Goal: Find specific page/section: Find specific page/section

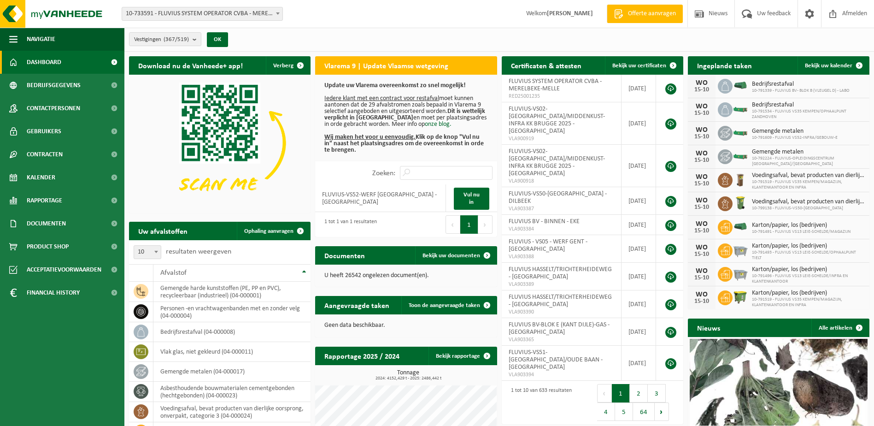
click at [275, 14] on span at bounding box center [277, 13] width 9 height 12
type input "belsele"
select select "30253"
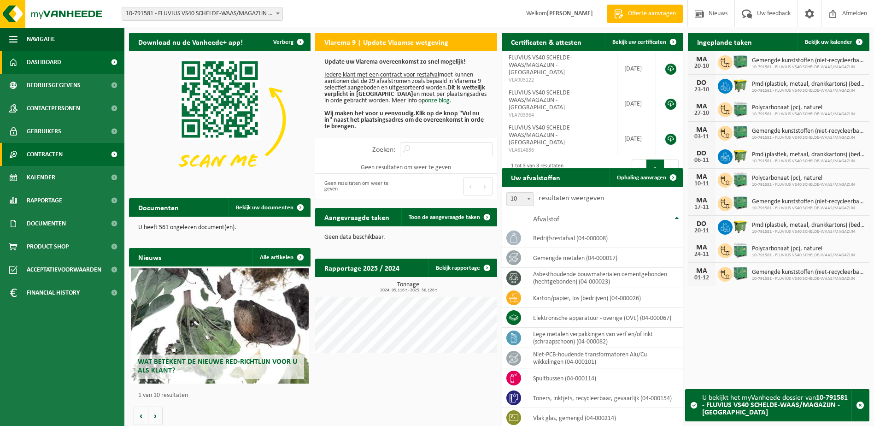
click at [44, 150] on span "Contracten" at bounding box center [45, 154] width 36 height 23
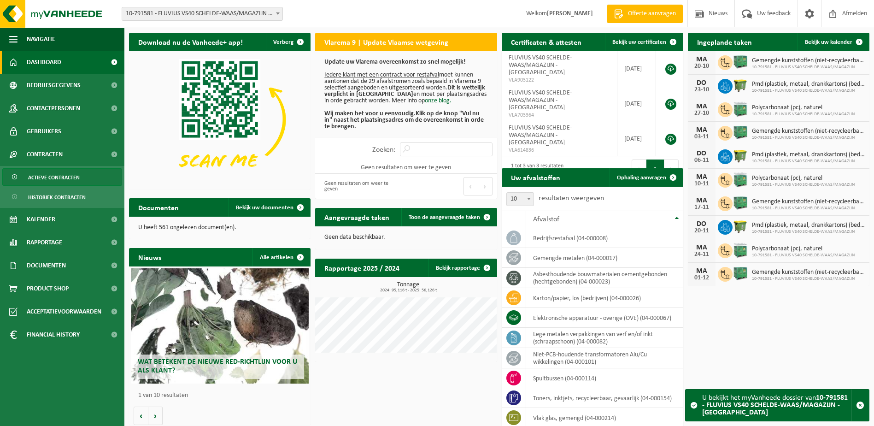
click at [54, 177] on span "Actieve contracten" at bounding box center [54, 178] width 52 height 18
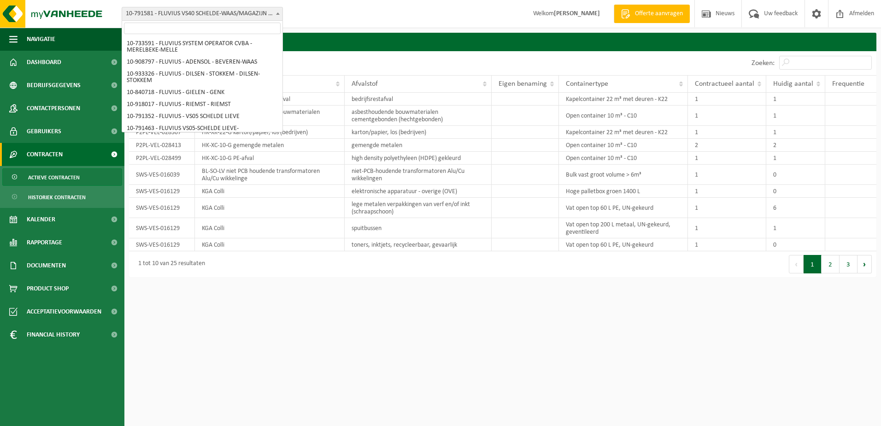
scroll to position [3196, 0]
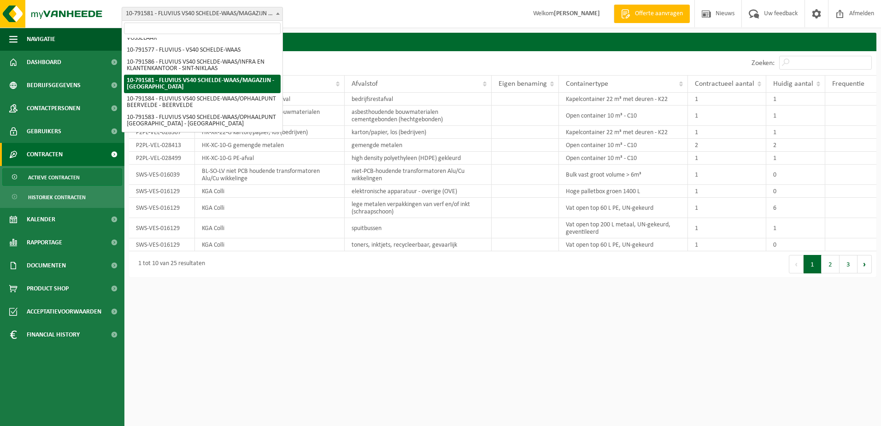
click at [269, 15] on span "10-791581 - FLUVIUS VS40 SCHELDE-WAAS/MAGAZIJN - [GEOGRAPHIC_DATA]" at bounding box center [202, 13] width 160 height 13
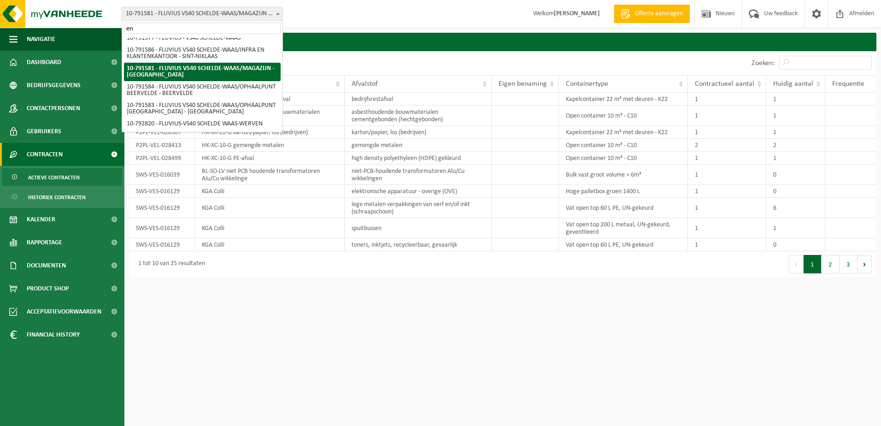
scroll to position [0, 0]
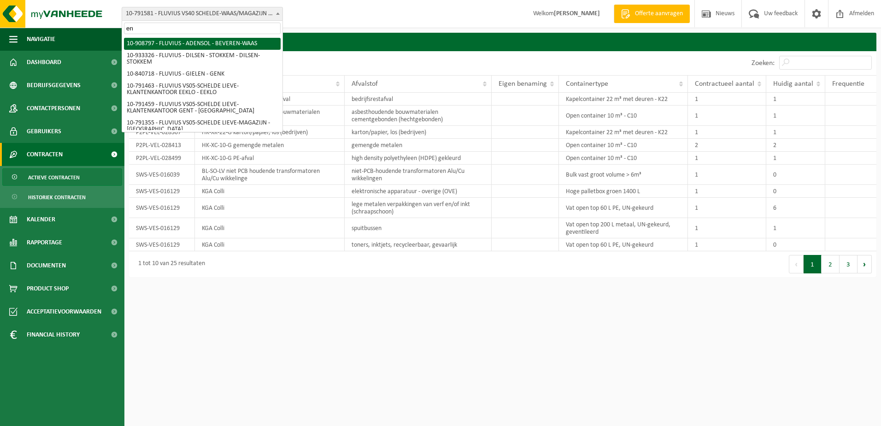
type input "e"
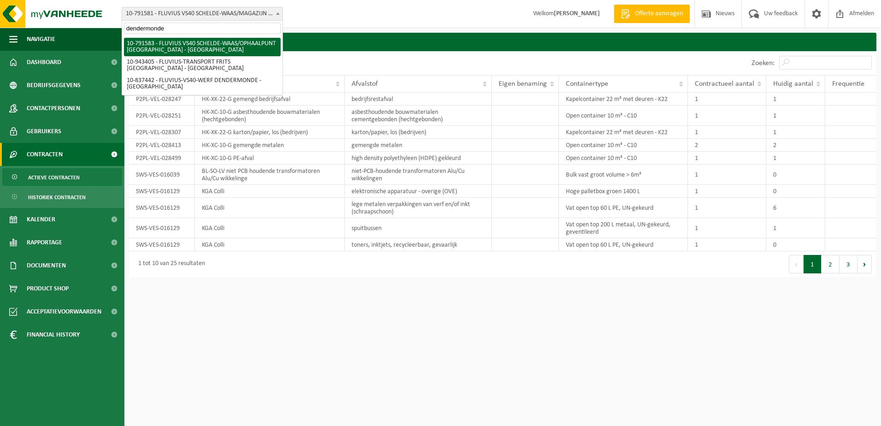
type input "dendermonde"
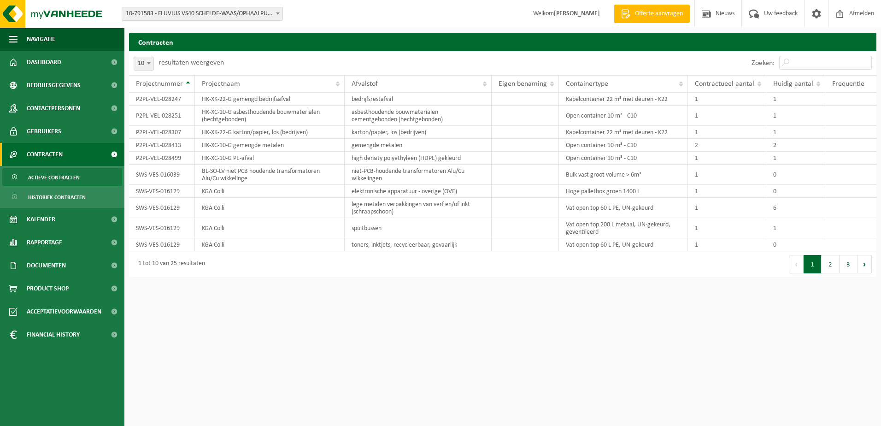
select select "30254"
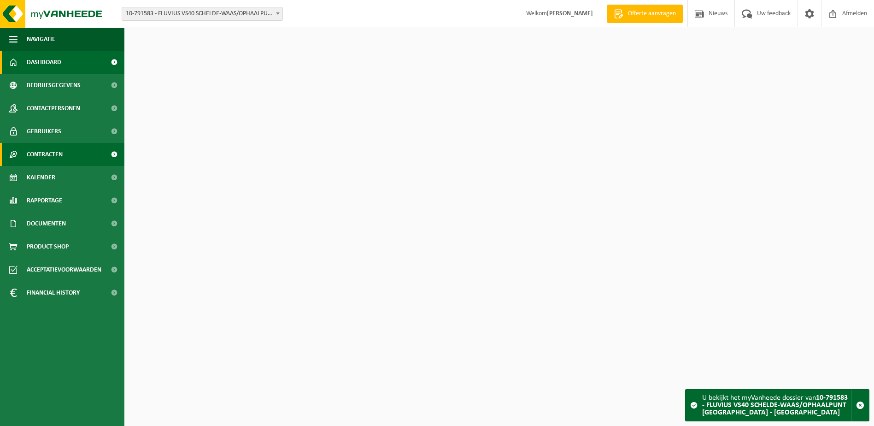
click at [42, 156] on span "Contracten" at bounding box center [45, 154] width 36 height 23
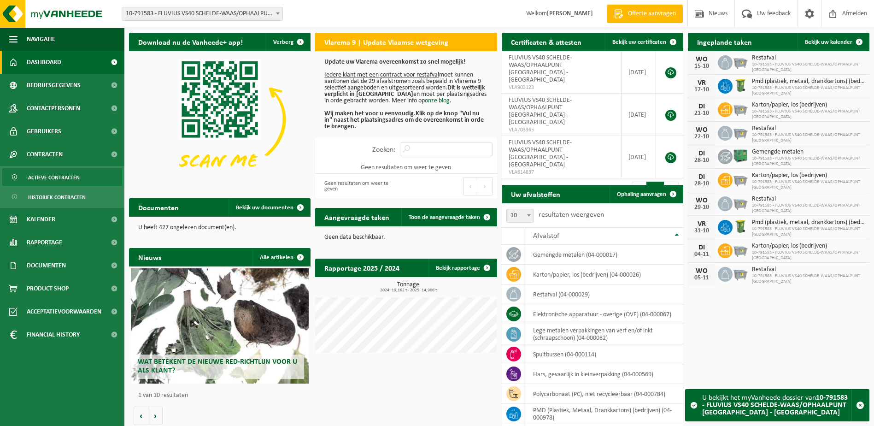
click at [43, 174] on span "Actieve contracten" at bounding box center [54, 178] width 52 height 18
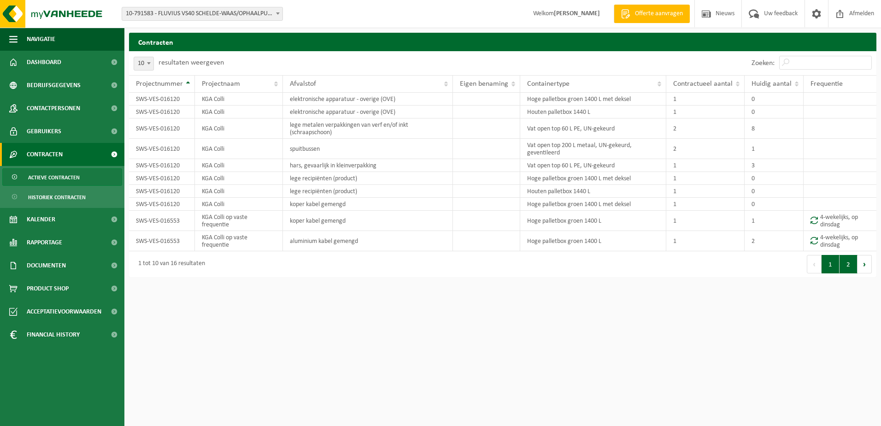
click at [842, 266] on button "2" at bounding box center [849, 264] width 18 height 18
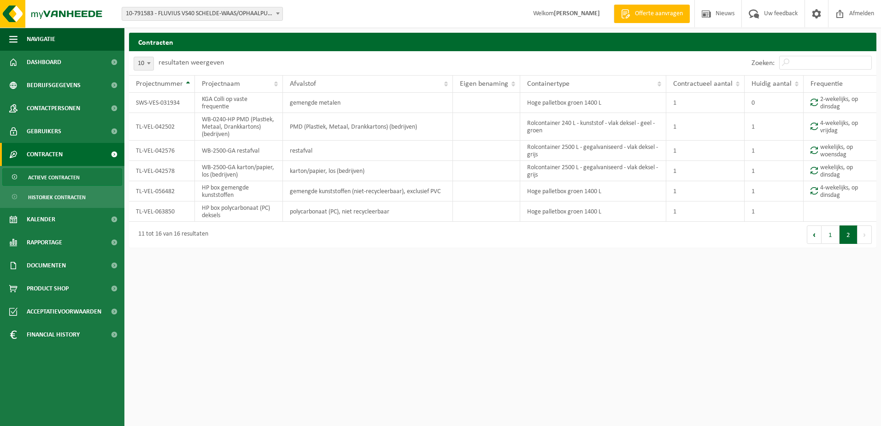
click at [271, 11] on span "10-791583 - FLUVIUS VS40 SCHELDE-WAAS/OPHAALPUNT [GEOGRAPHIC_DATA] - [GEOGRAPHI…" at bounding box center [202, 13] width 160 height 13
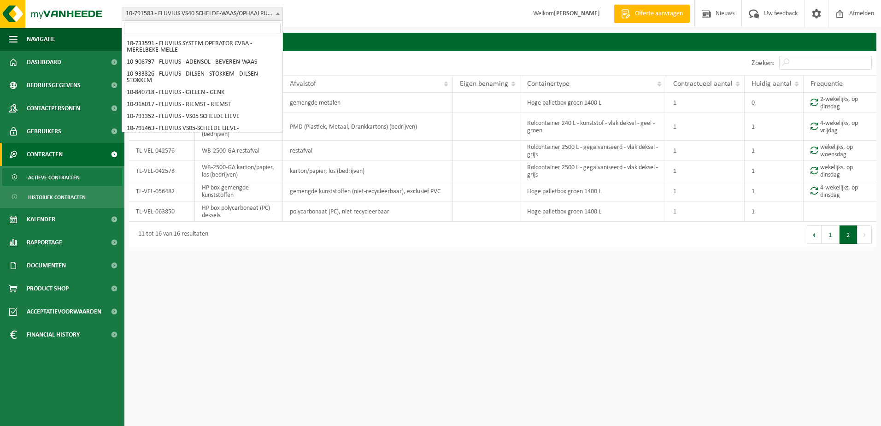
scroll to position [3220, 0]
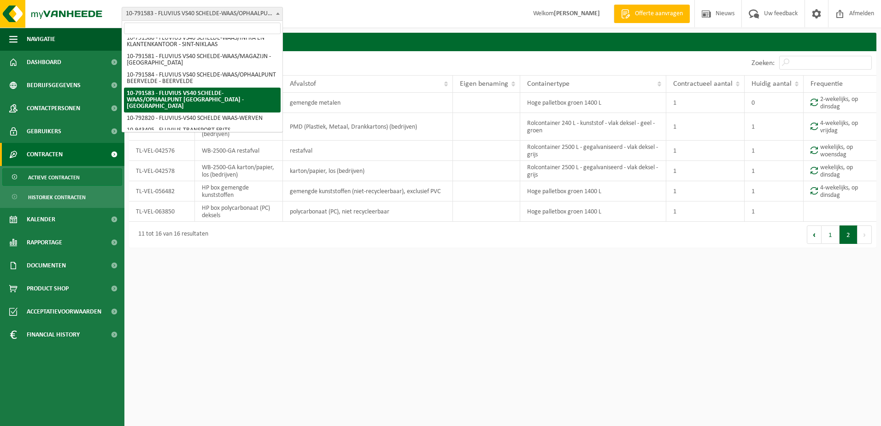
click at [243, 25] on input "search" at bounding box center [202, 29] width 157 height 12
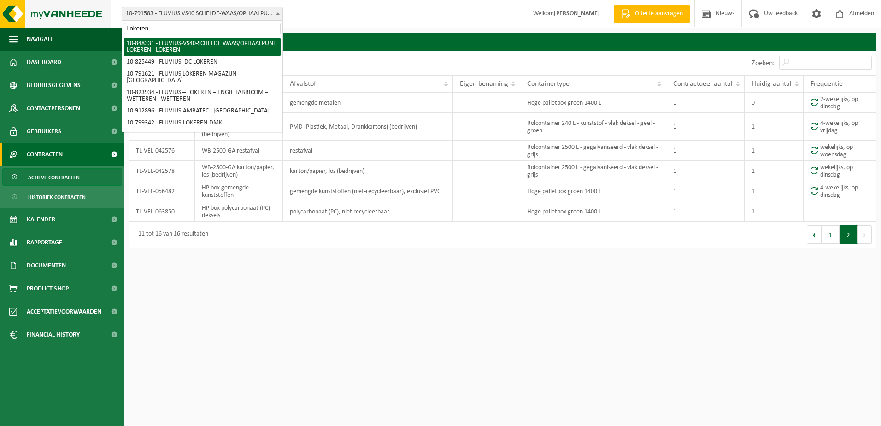
drag, startPoint x: 203, startPoint y: 27, endPoint x: 62, endPoint y: 27, distance: 140.6
click at [62, 27] on body "Vestiging: 10-733591 - FLUVIUS SYSTEM OPERATOR CVBA - MERELBEKE-MELLE 10-908797…" at bounding box center [440, 126] width 881 height 252
type input "Lokeren"
select select "95431"
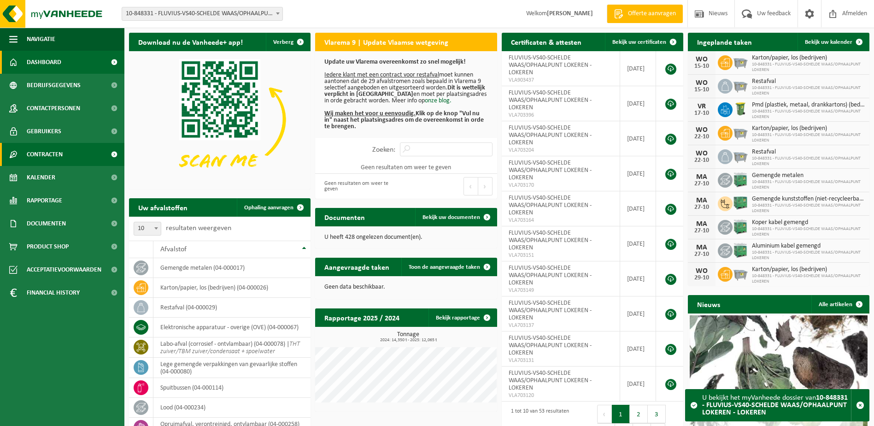
click at [37, 153] on span "Contracten" at bounding box center [45, 154] width 36 height 23
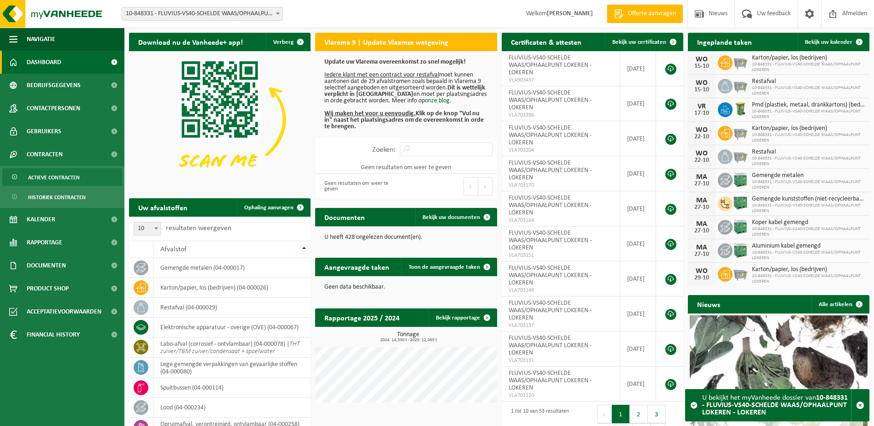
click at [38, 179] on span "Actieve contracten" at bounding box center [54, 178] width 52 height 18
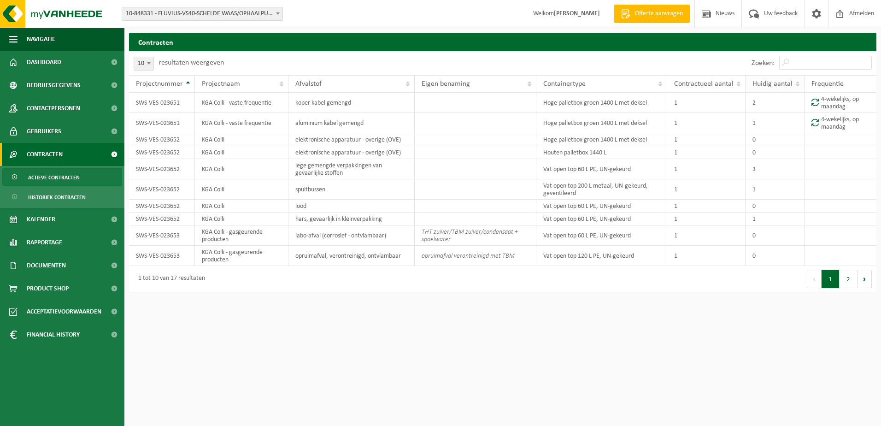
click at [774, 80] on span "Huidig aantal" at bounding box center [773, 83] width 40 height 7
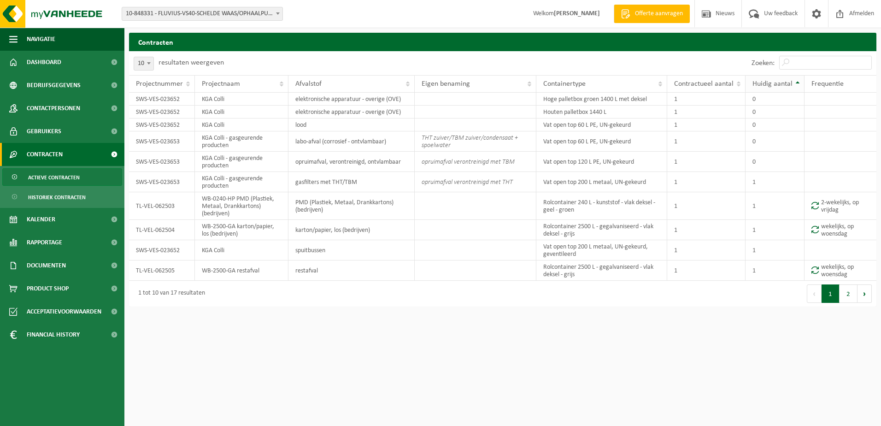
click at [774, 80] on span "Huidig aantal" at bounding box center [773, 83] width 40 height 7
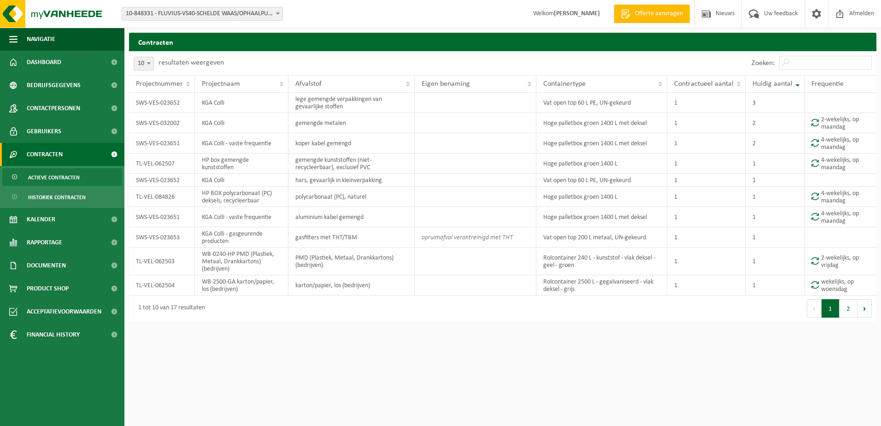
click at [278, 16] on span at bounding box center [277, 13] width 9 height 12
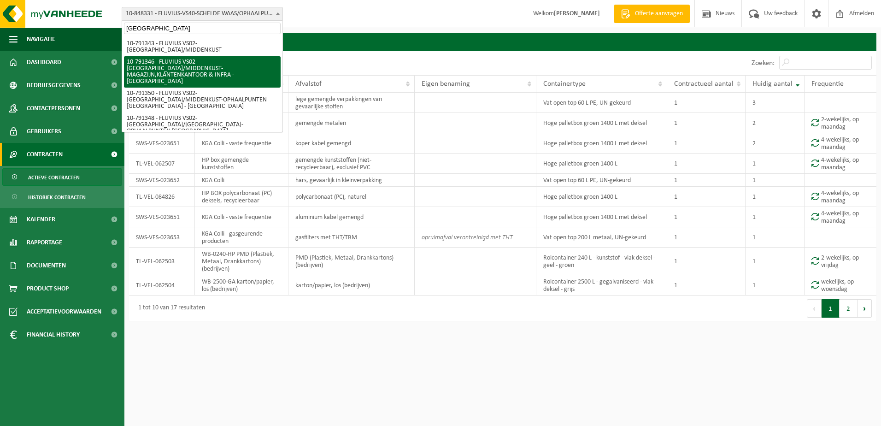
type input "brugge"
select select "30195"
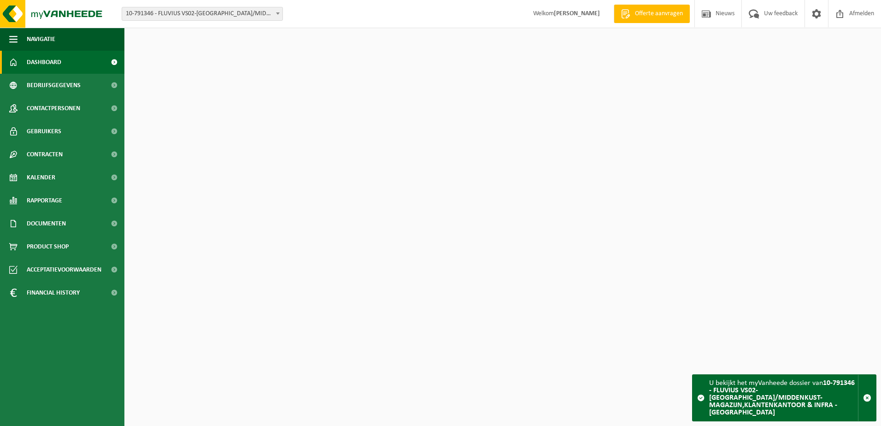
click at [48, 84] on span "Bedrijfsgegevens" at bounding box center [54, 85] width 54 height 23
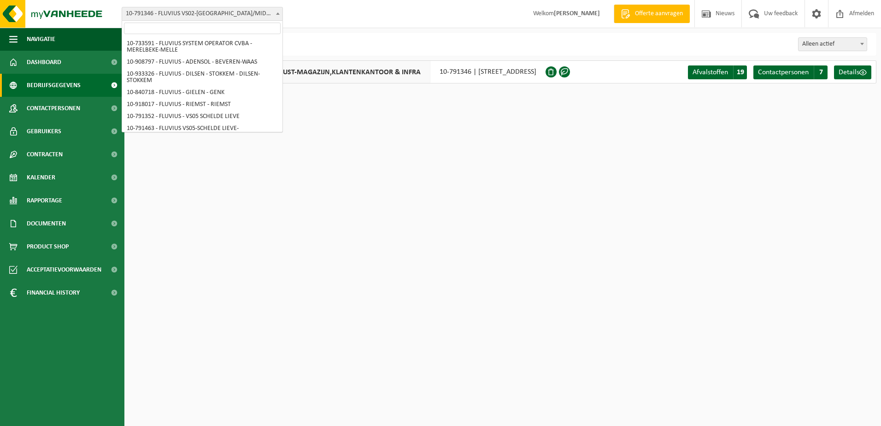
scroll to position [4749, 0]
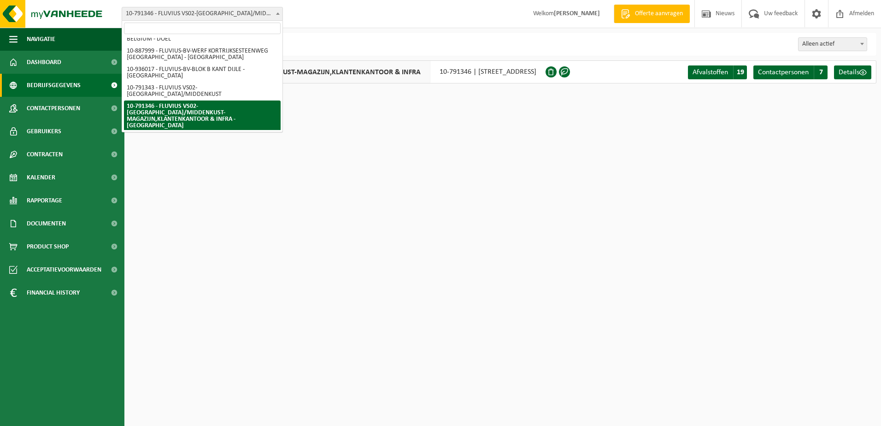
click at [277, 16] on span at bounding box center [277, 13] width 9 height 12
click at [238, 28] on input "search" at bounding box center [202, 29] width 157 height 12
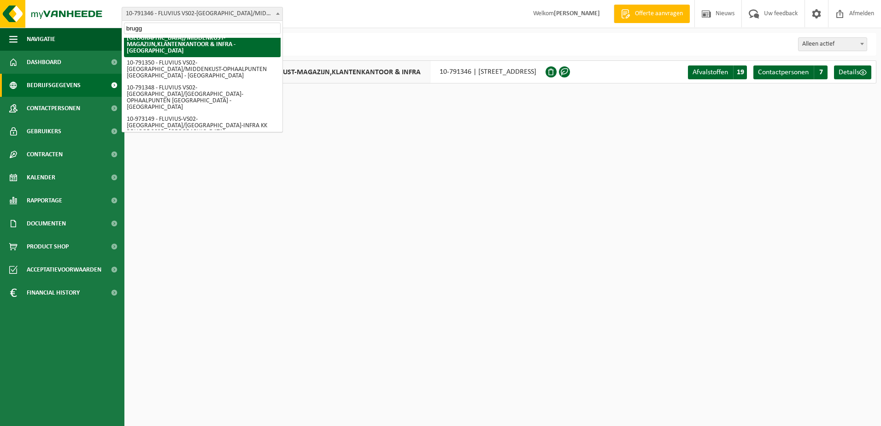
scroll to position [0, 0]
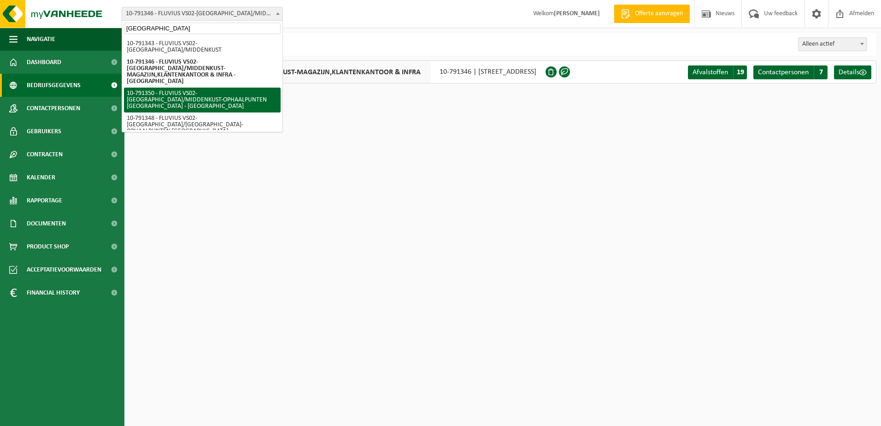
type input "brugge"
select select "30197"
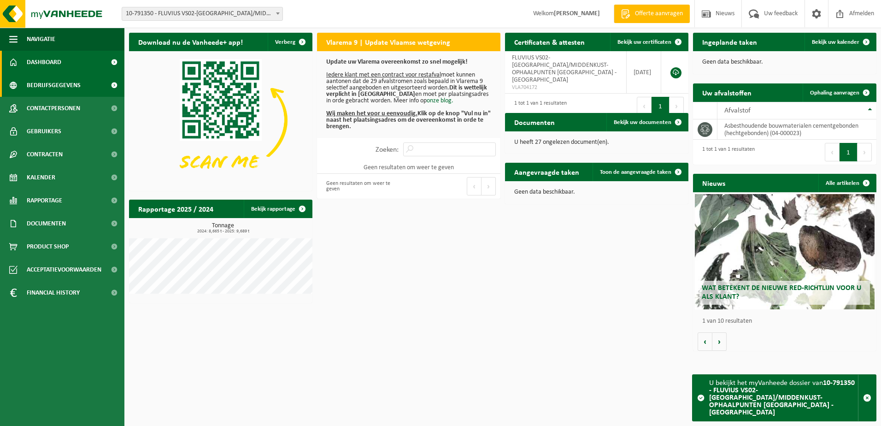
click at [55, 85] on span "Bedrijfsgegevens" at bounding box center [54, 85] width 54 height 23
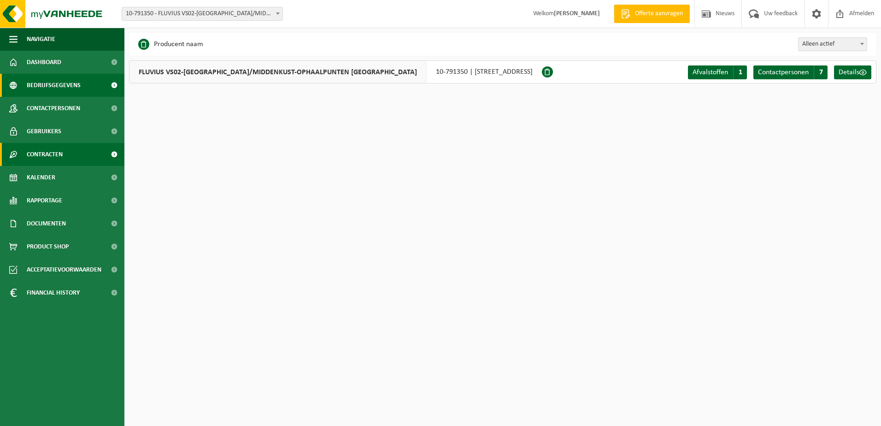
click at [44, 161] on span "Contracten" at bounding box center [45, 154] width 36 height 23
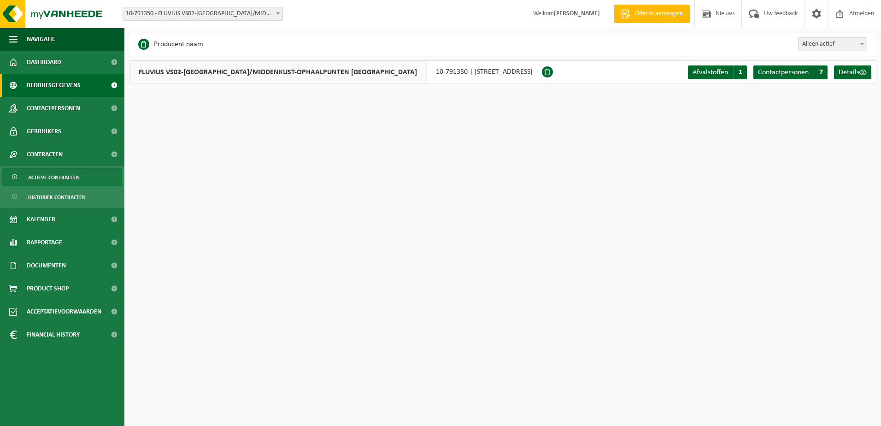
click at [47, 179] on span "Actieve contracten" at bounding box center [54, 178] width 52 height 18
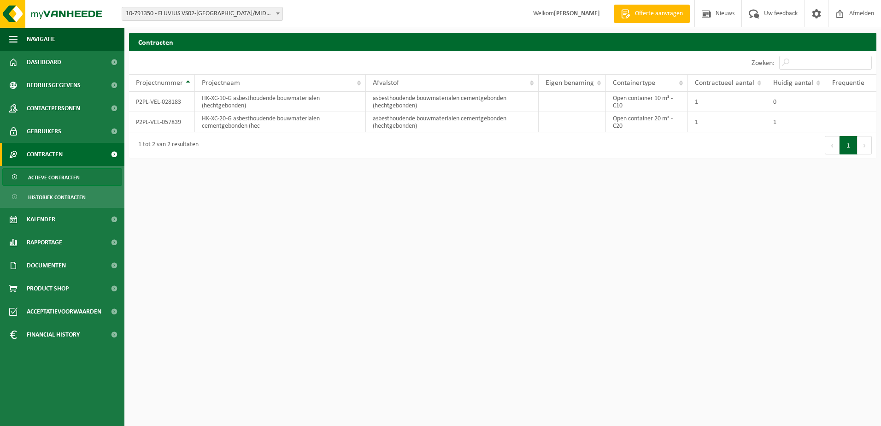
click at [268, 12] on span "10-791350 - FLUVIUS VS02-[GEOGRAPHIC_DATA]/MIDDENKUST-OPHAALPUNTEN [GEOGRAPHIC_…" at bounding box center [202, 13] width 160 height 13
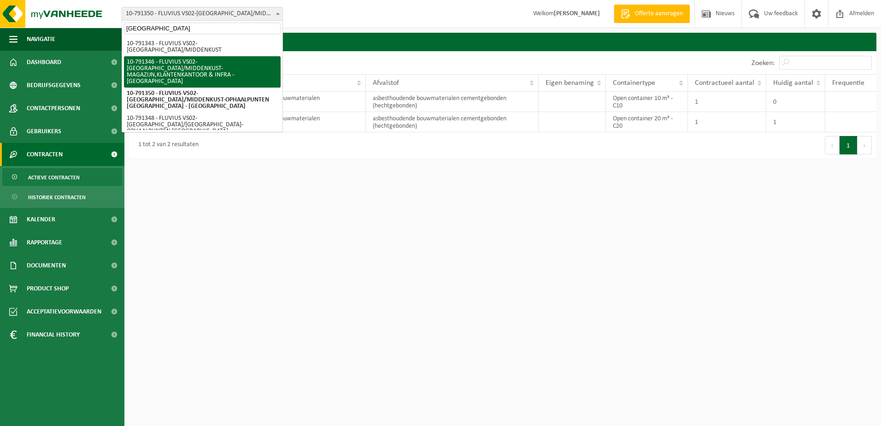
type input "brugge"
select select "30195"
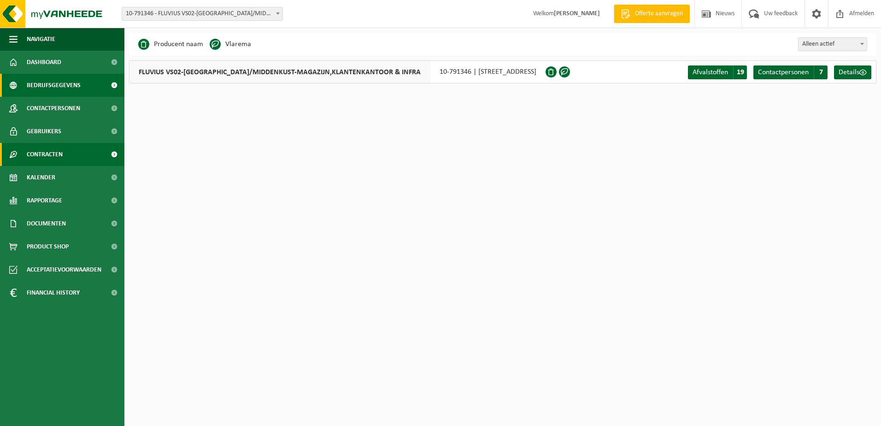
click at [41, 158] on span "Contracten" at bounding box center [45, 154] width 36 height 23
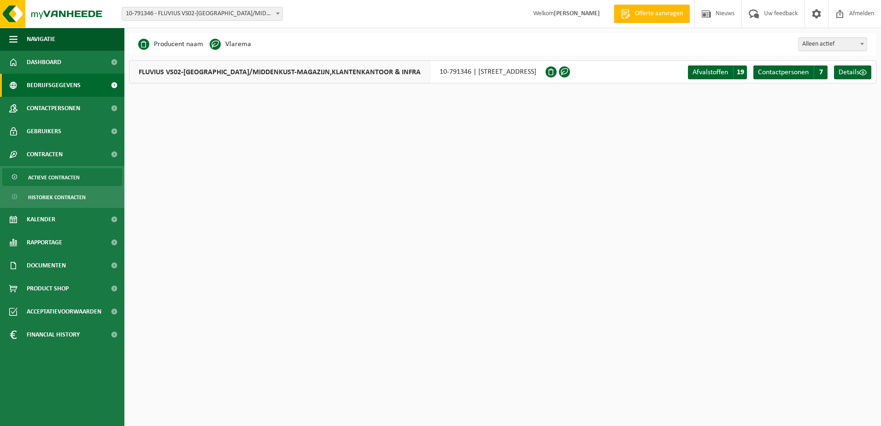
click at [42, 176] on span "Actieve contracten" at bounding box center [54, 178] width 52 height 18
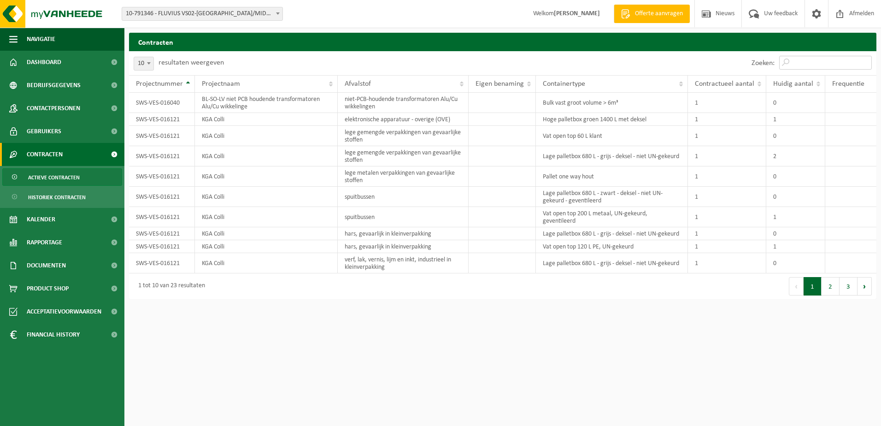
click at [801, 62] on input "Zoeken:" at bounding box center [825, 63] width 93 height 14
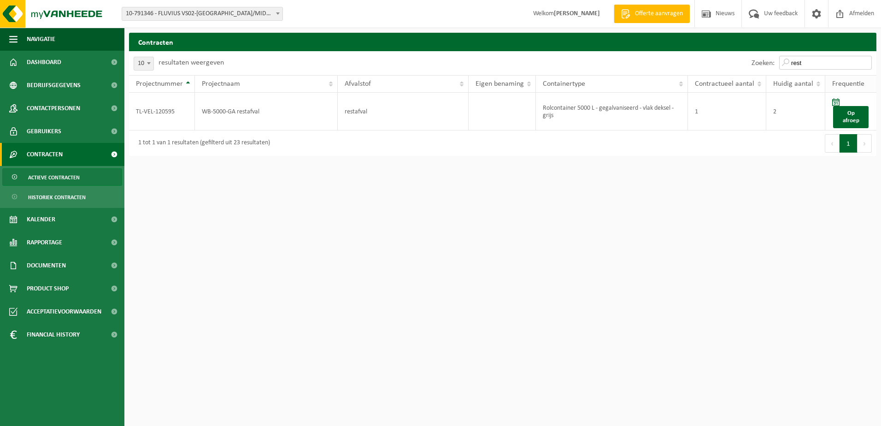
type input "rest"
click at [270, 12] on span "10-791346 - FLUVIUS VS02-[GEOGRAPHIC_DATA]/MIDDENKUST-MAGAZIJN,KLANTENKANTOOR &…" at bounding box center [202, 13] width 160 height 13
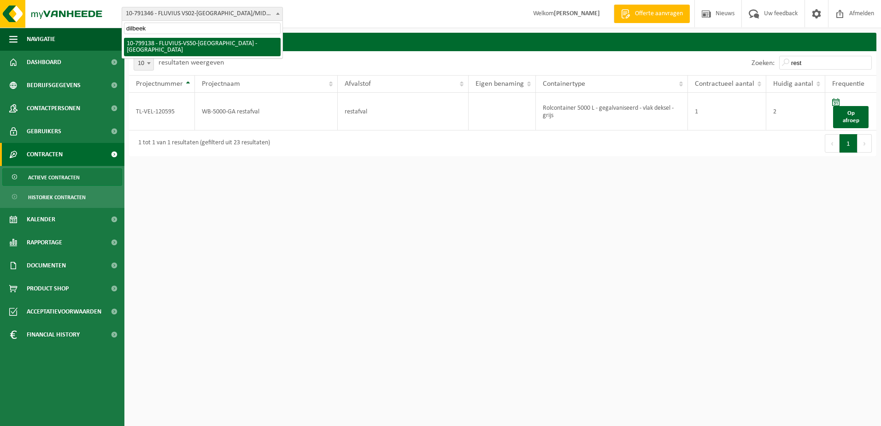
type input "dilbeek"
select select "33187"
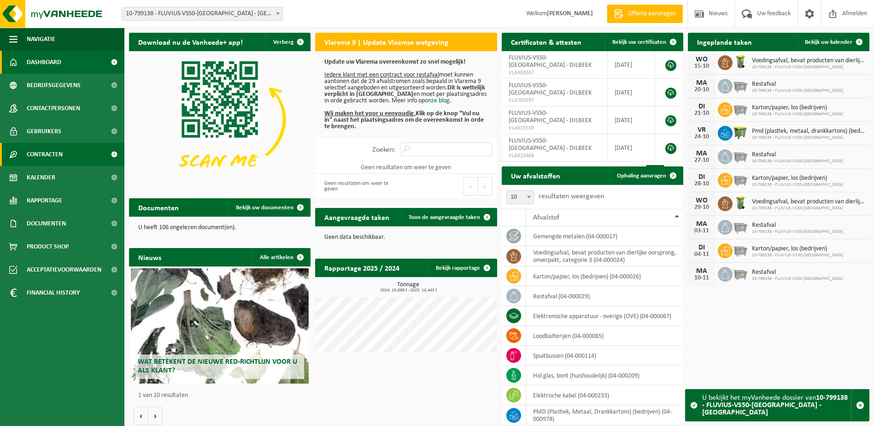
click at [49, 162] on span "Contracten" at bounding box center [45, 154] width 36 height 23
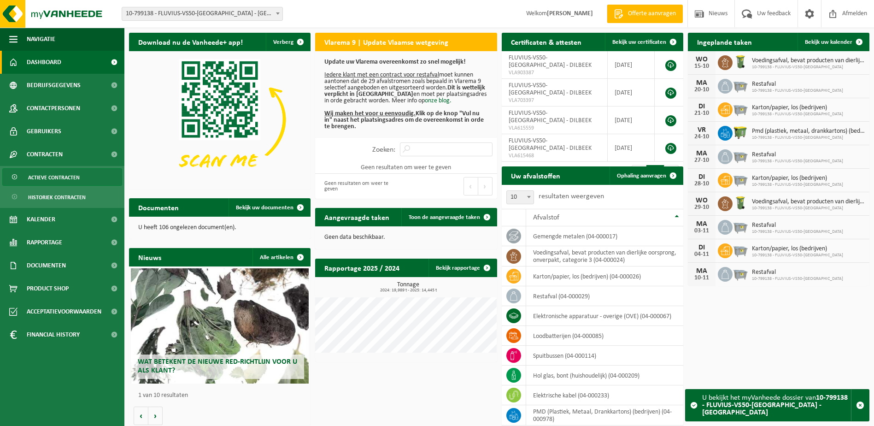
click at [47, 179] on span "Actieve contracten" at bounding box center [54, 178] width 52 height 18
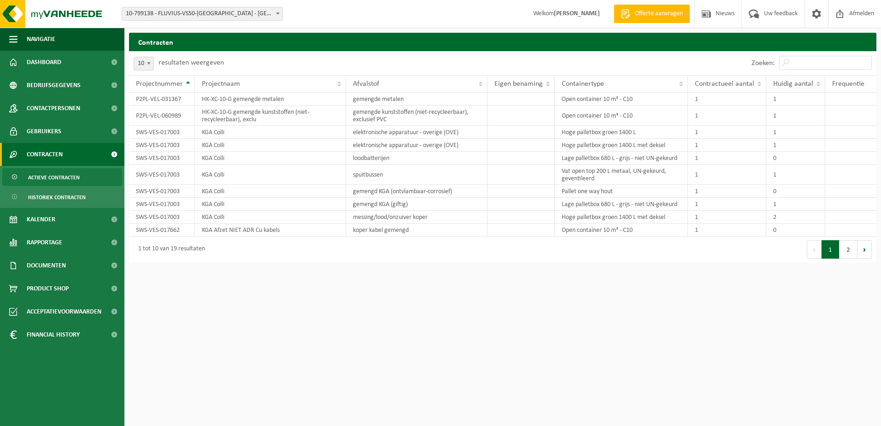
click at [781, 83] on span "Huidig aantal" at bounding box center [793, 83] width 40 height 7
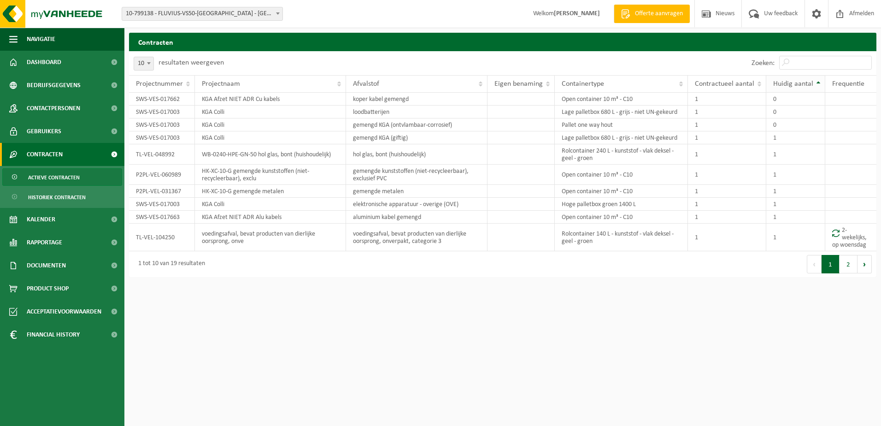
click at [781, 83] on span "Huidig aantal" at bounding box center [793, 83] width 40 height 7
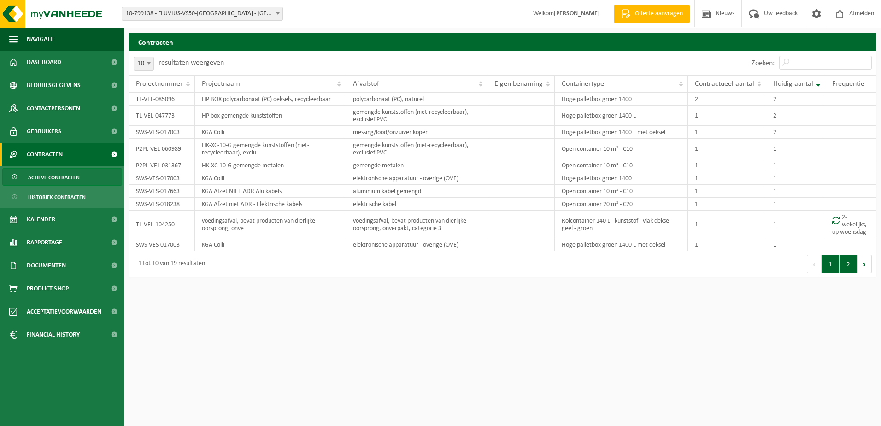
click at [843, 265] on button "2" at bounding box center [849, 264] width 18 height 18
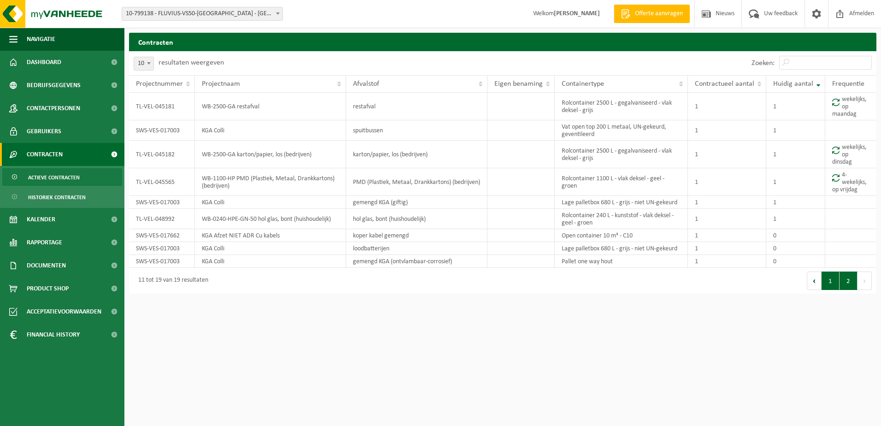
click at [826, 278] on button "1" at bounding box center [831, 280] width 18 height 18
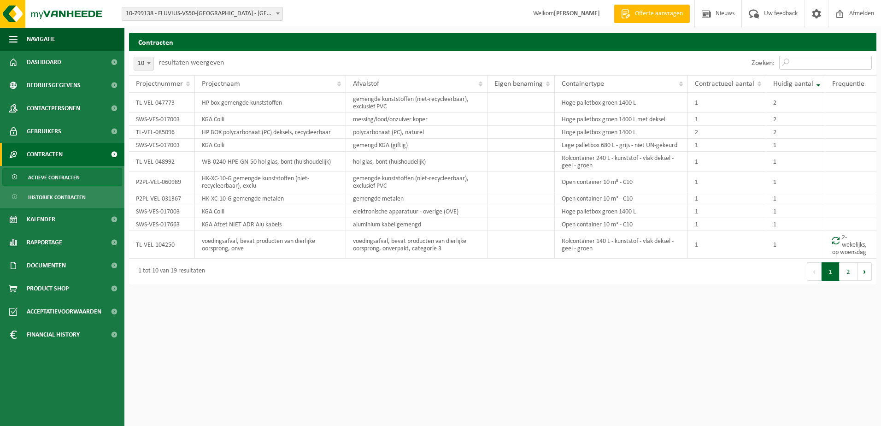
click at [816, 66] on input "Zoeken:" at bounding box center [825, 63] width 93 height 14
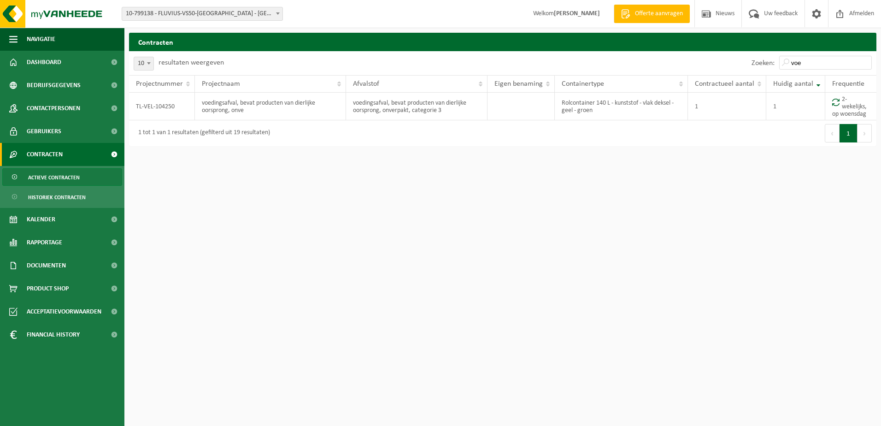
click at [783, 327] on html "Vestiging: 10-733591 - FLUVIUS SYSTEM OPERATOR CVBA - MERELBEKE-MELLE 10-908797…" at bounding box center [440, 213] width 881 height 426
click at [806, 65] on input "voe" at bounding box center [825, 63] width 93 height 14
type input "v"
type input "p"
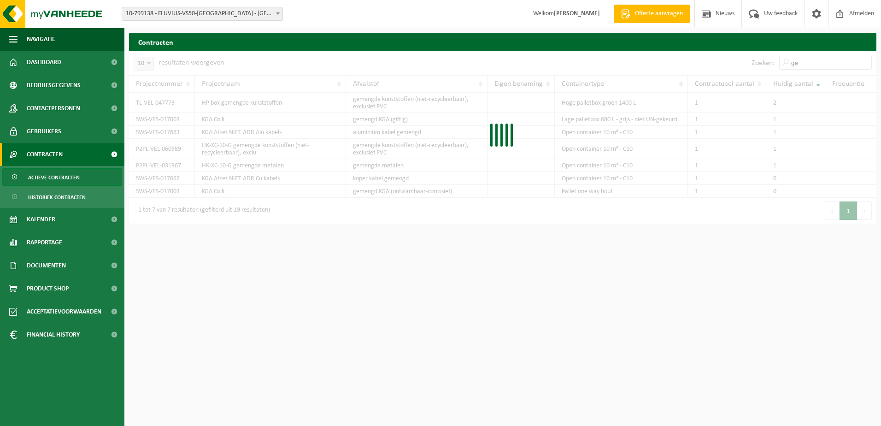
type input "g"
type input "h"
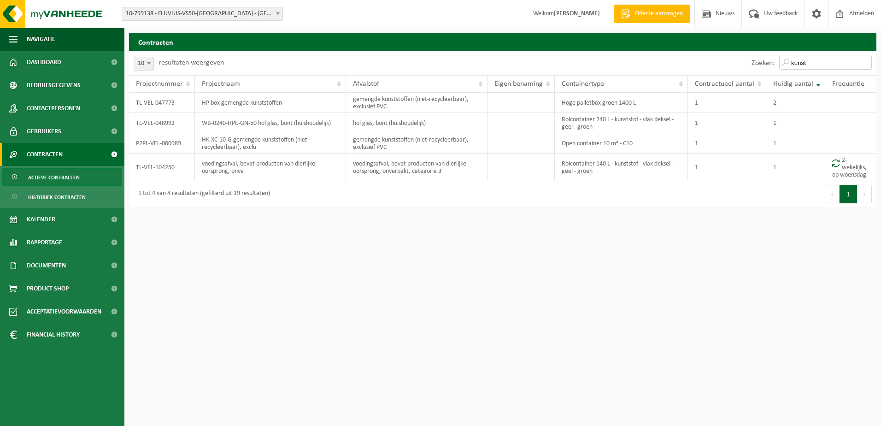
click at [816, 64] on input "kunst" at bounding box center [825, 63] width 93 height 14
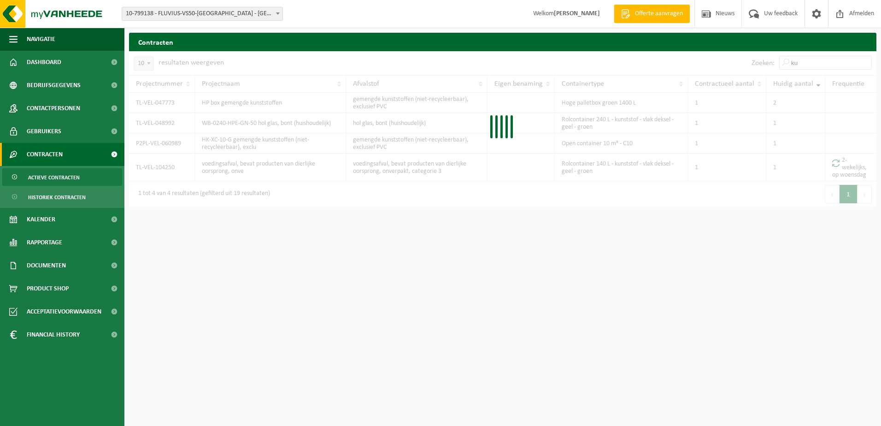
type input "k"
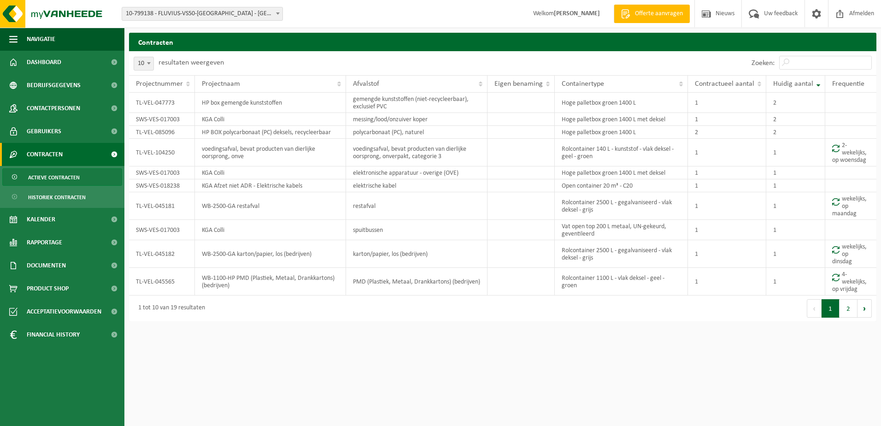
click at [850, 313] on button "2" at bounding box center [849, 308] width 18 height 18
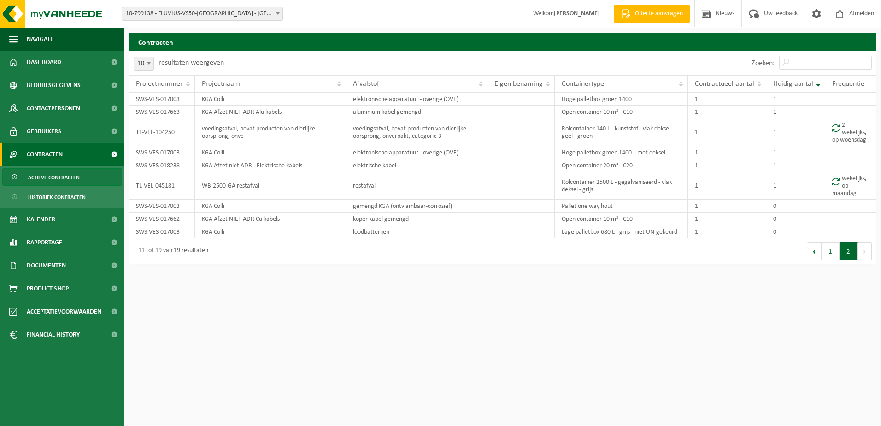
click at [276, 19] on span "10-799138 - FLUVIUS-VS50-[GEOGRAPHIC_DATA] - [GEOGRAPHIC_DATA]" at bounding box center [202, 13] width 160 height 13
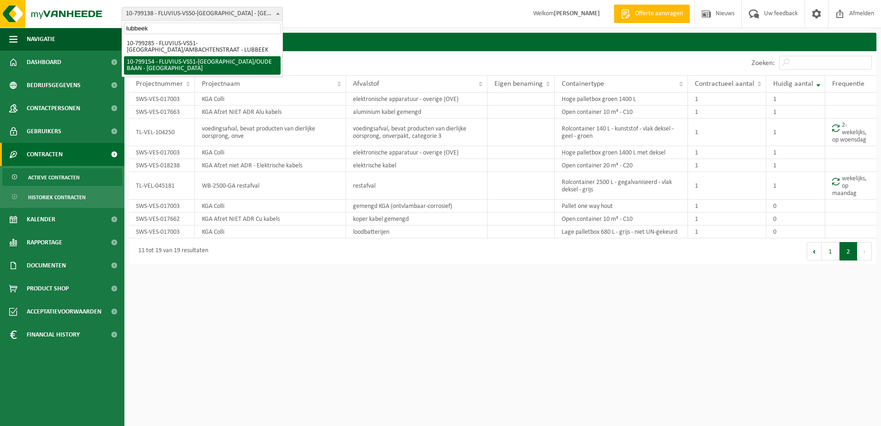
type input "lubbeek"
select select "33192"
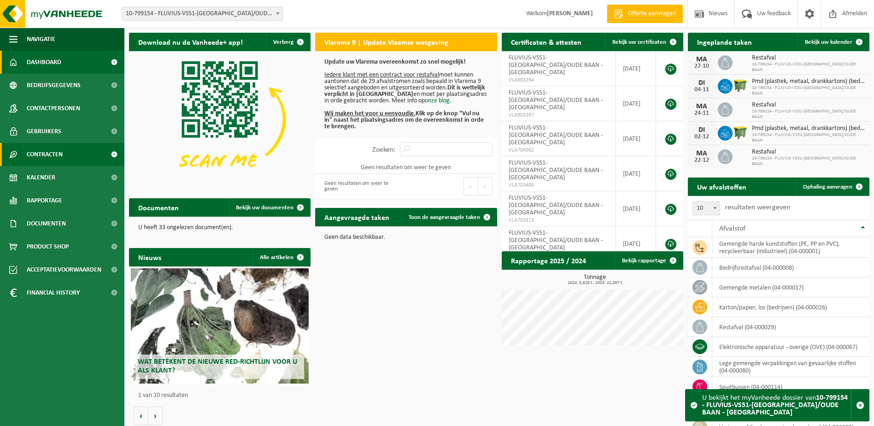
click at [52, 159] on span "Contracten" at bounding box center [45, 154] width 36 height 23
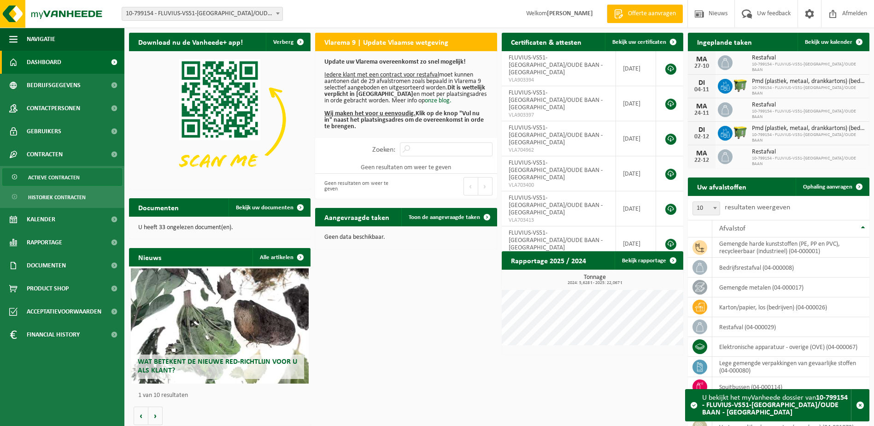
click at [52, 179] on span "Actieve contracten" at bounding box center [54, 178] width 52 height 18
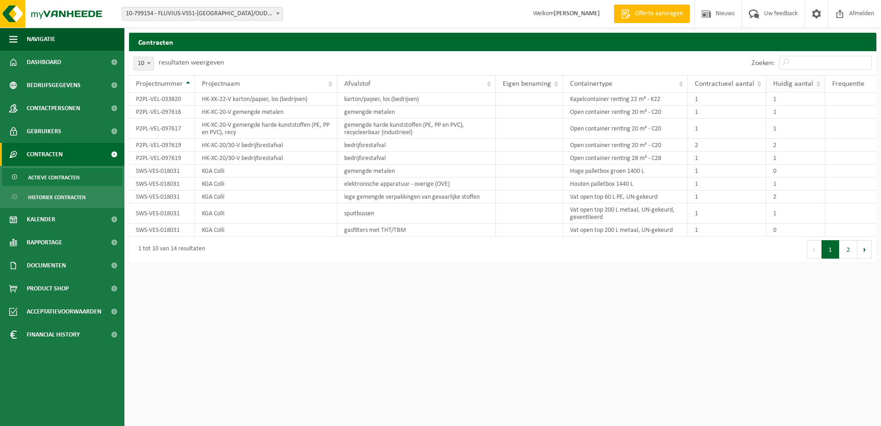
click at [807, 86] on span "Huidig aantal" at bounding box center [793, 83] width 40 height 7
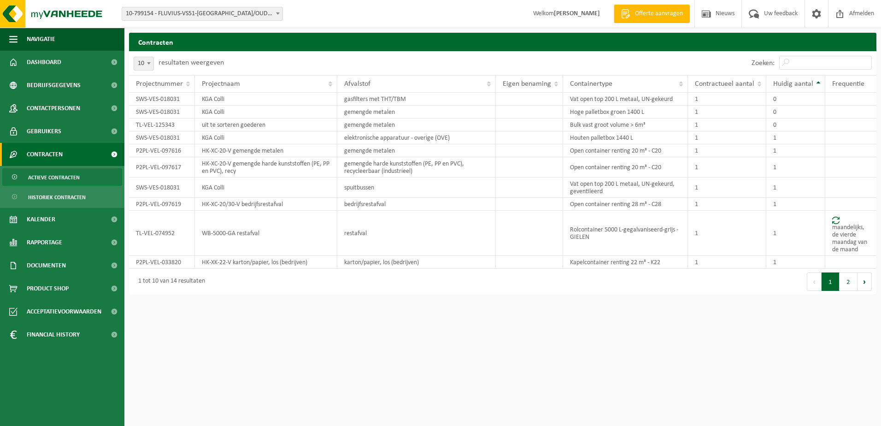
click at [806, 86] on span "Huidig aantal" at bounding box center [793, 83] width 40 height 7
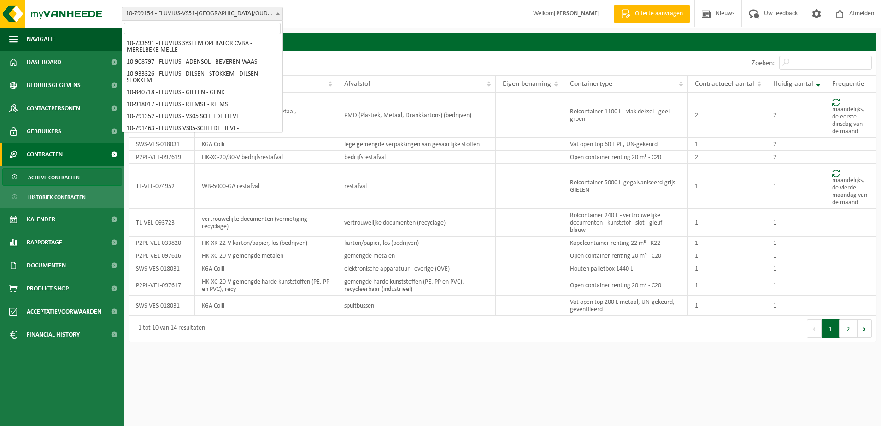
click at [277, 15] on span at bounding box center [277, 13] width 9 height 12
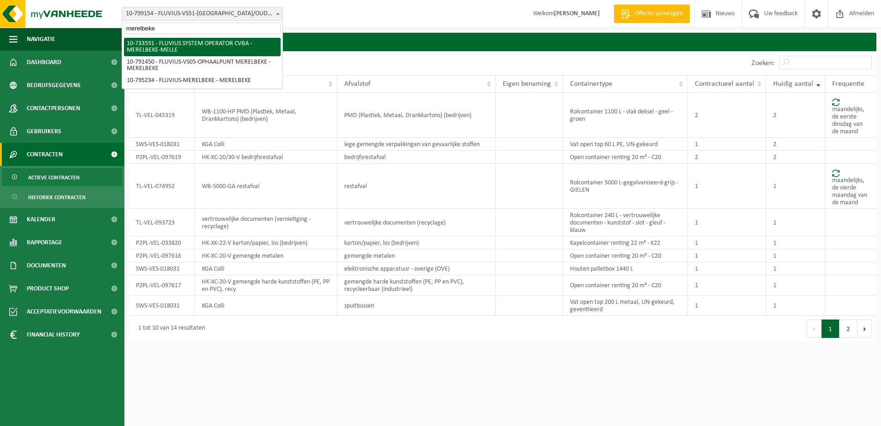
type input "merelbeke"
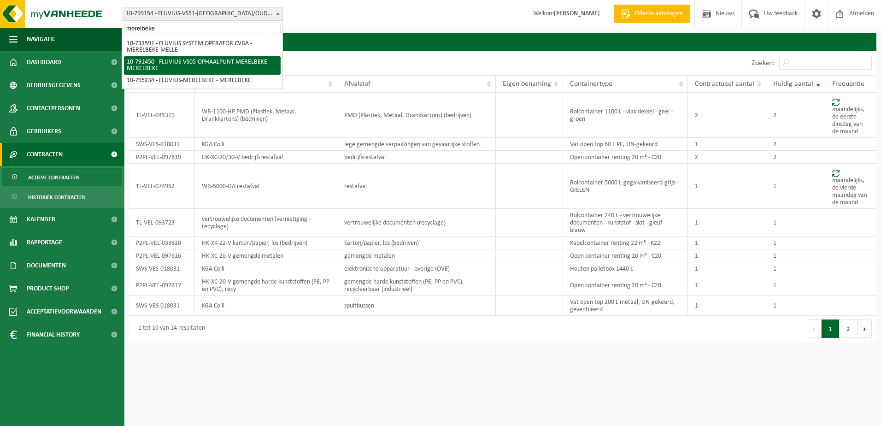
select select "30216"
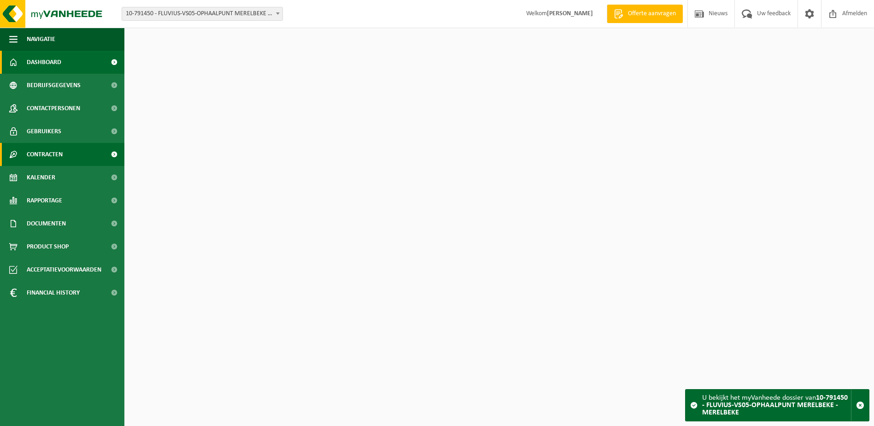
click at [34, 159] on span "Contracten" at bounding box center [45, 154] width 36 height 23
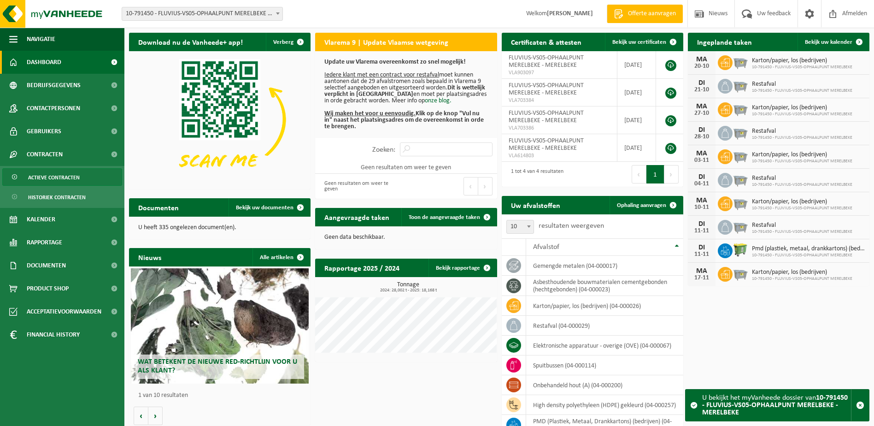
click at [37, 176] on span "Actieve contracten" at bounding box center [54, 178] width 52 height 18
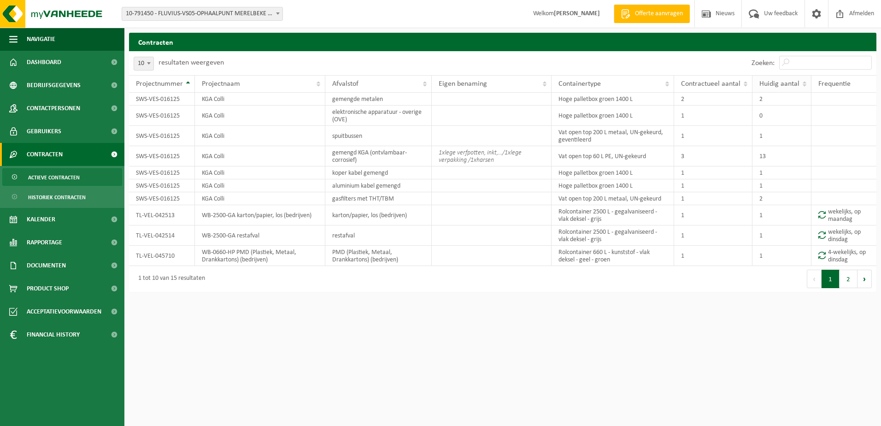
click at [791, 85] on span "Huidig aantal" at bounding box center [779, 83] width 40 height 7
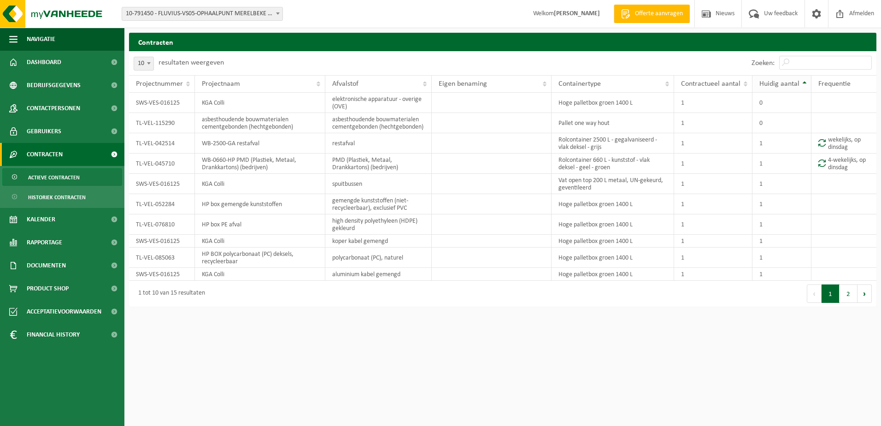
click at [791, 85] on span "Huidig aantal" at bounding box center [779, 83] width 40 height 7
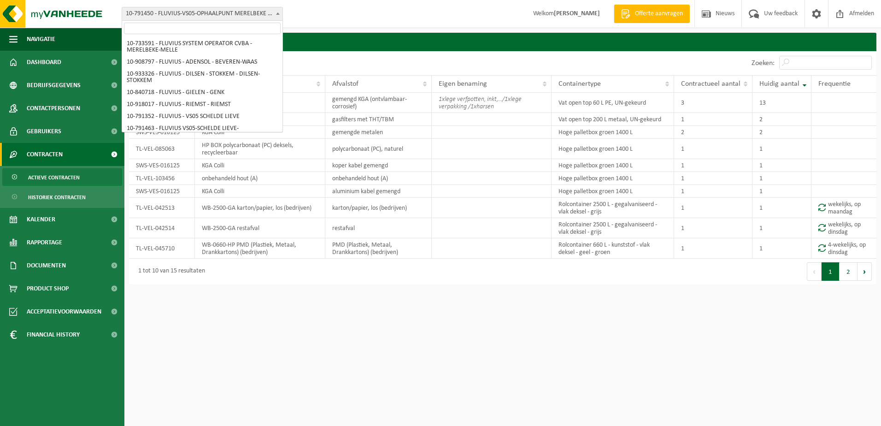
click at [265, 12] on span "10-791450 - FLUVIUS-VS05-OPHAALPUNT MERELBEKE - MERELBEKE" at bounding box center [202, 13] width 160 height 13
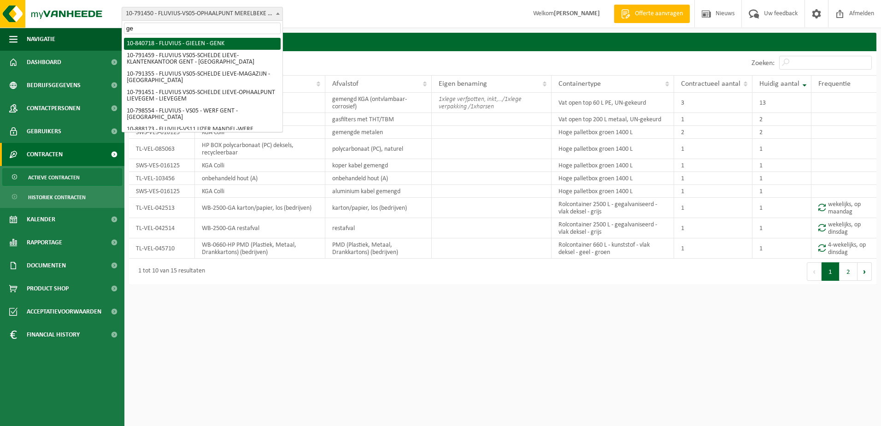
type input "g"
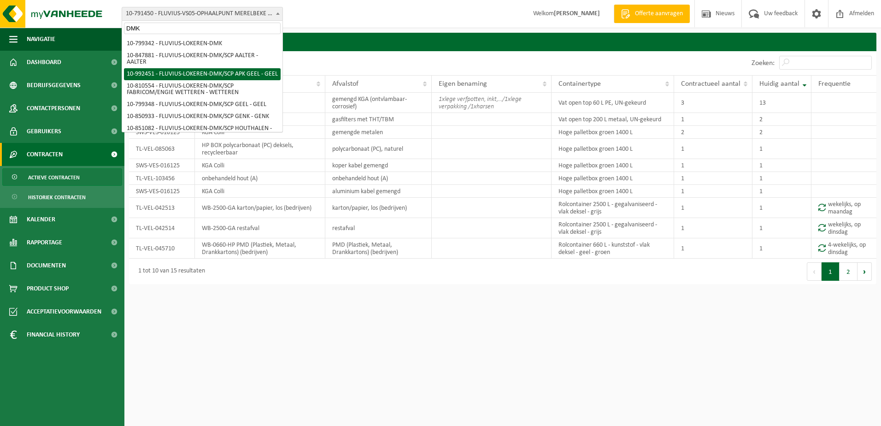
type input "DMK"
select select "170330"
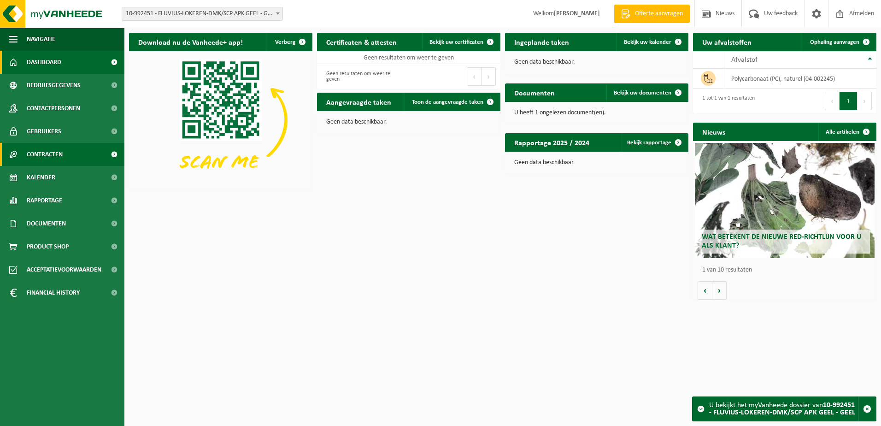
click at [47, 152] on span "Contracten" at bounding box center [45, 154] width 36 height 23
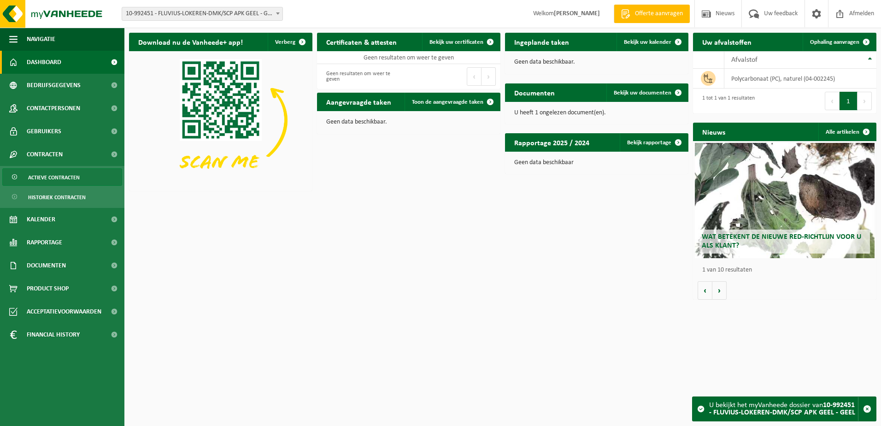
click at [54, 172] on span "Actieve contracten" at bounding box center [54, 178] width 52 height 18
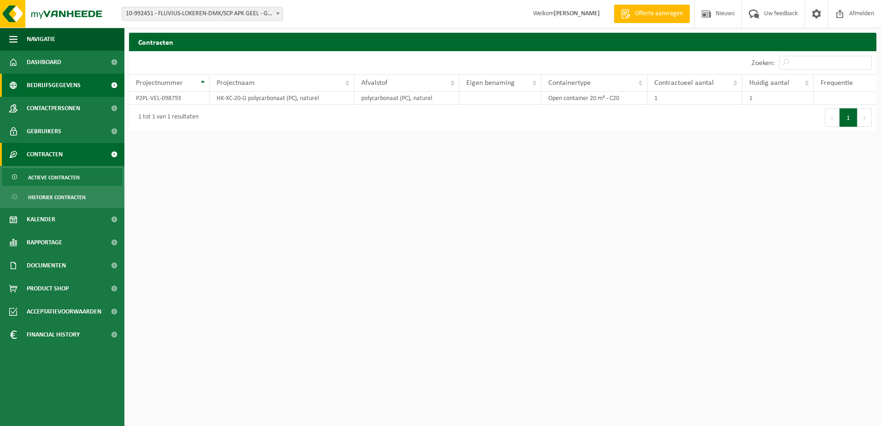
click at [46, 85] on span "Bedrijfsgegevens" at bounding box center [54, 85] width 54 height 23
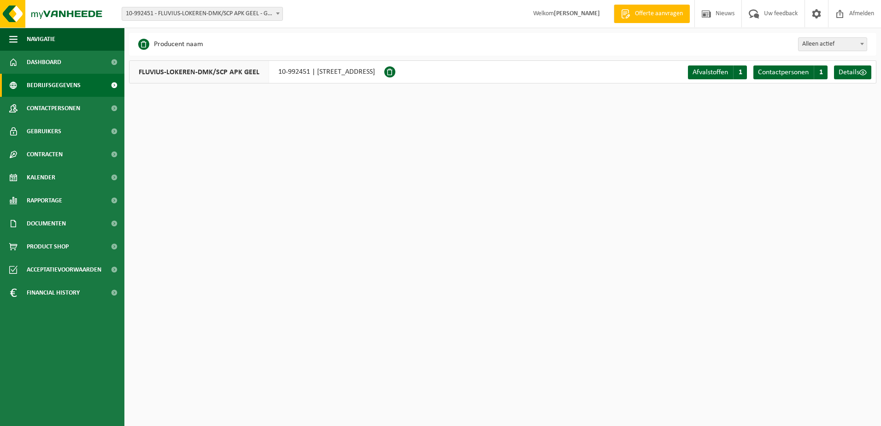
click at [274, 14] on span at bounding box center [277, 13] width 9 height 12
type input "SCP Geel"
select select "33260"
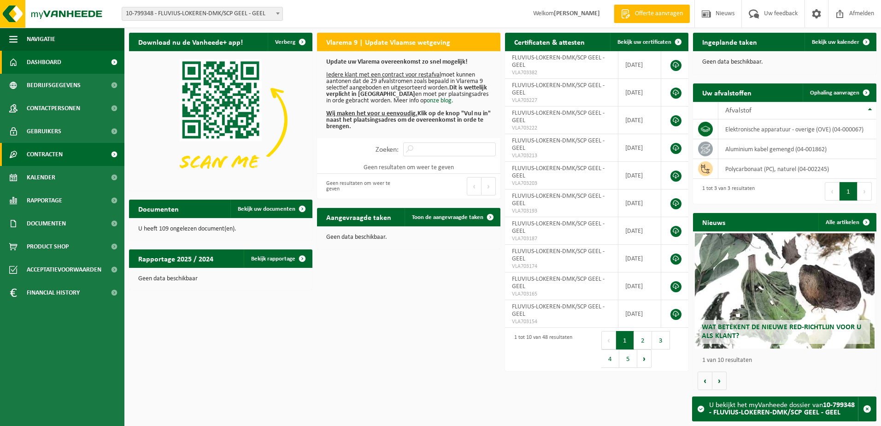
click at [40, 152] on span "Contracten" at bounding box center [45, 154] width 36 height 23
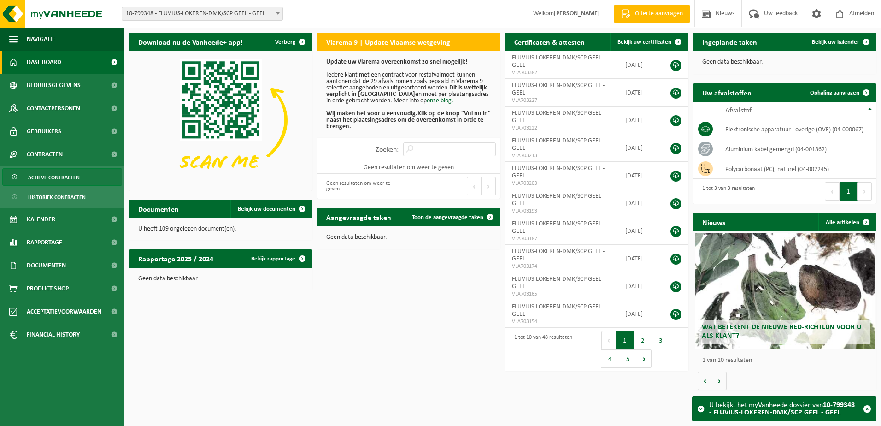
click at [46, 172] on span "Actieve contracten" at bounding box center [54, 178] width 52 height 18
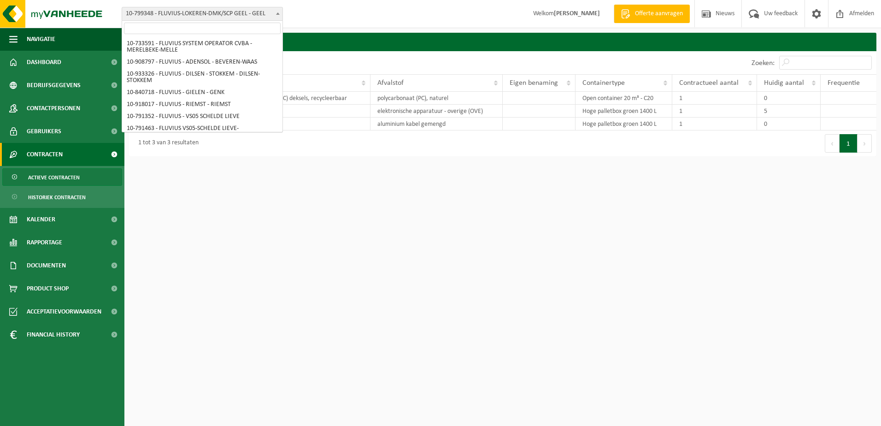
click at [271, 16] on span "10-799348 - FLUVIUS-LOKEREN-DMK/SCP GEEL - GEEL" at bounding box center [202, 13] width 160 height 13
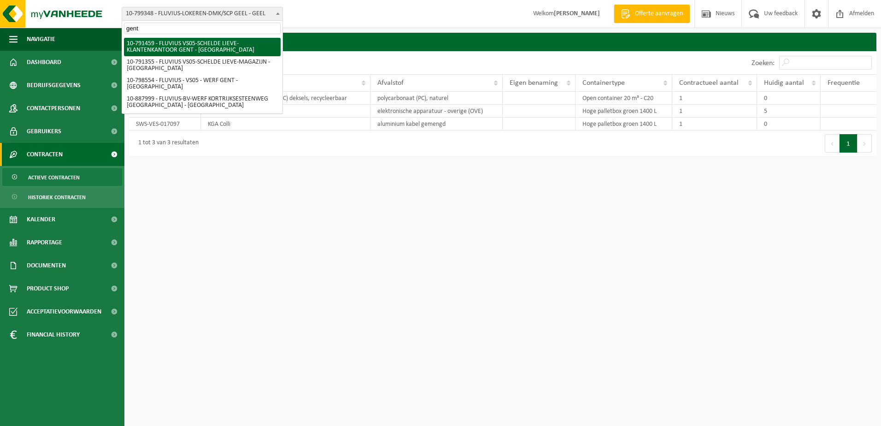
type input "gent"
select select "30218"
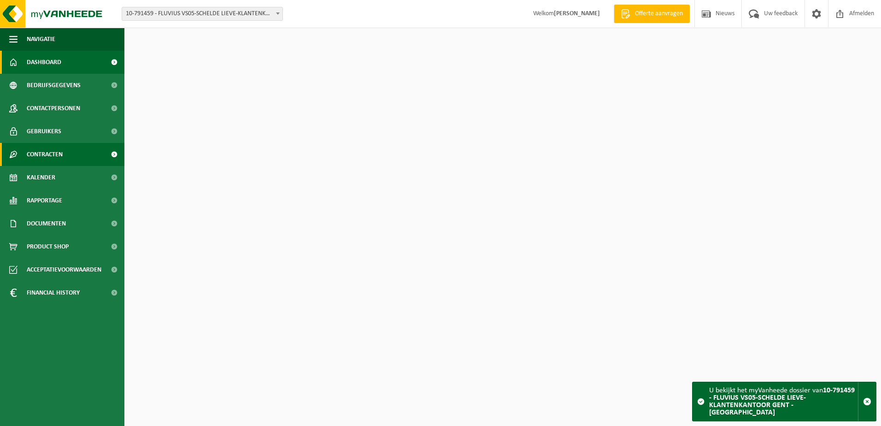
click at [43, 156] on span "Contracten" at bounding box center [45, 154] width 36 height 23
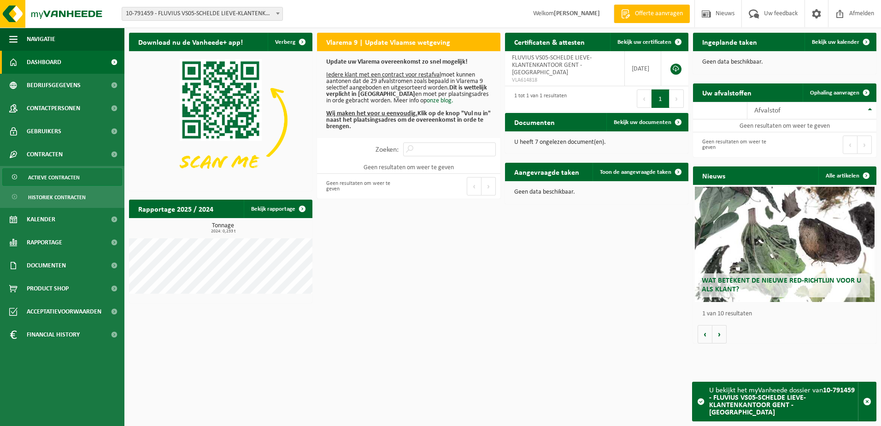
click at [48, 174] on span "Actieve contracten" at bounding box center [54, 178] width 52 height 18
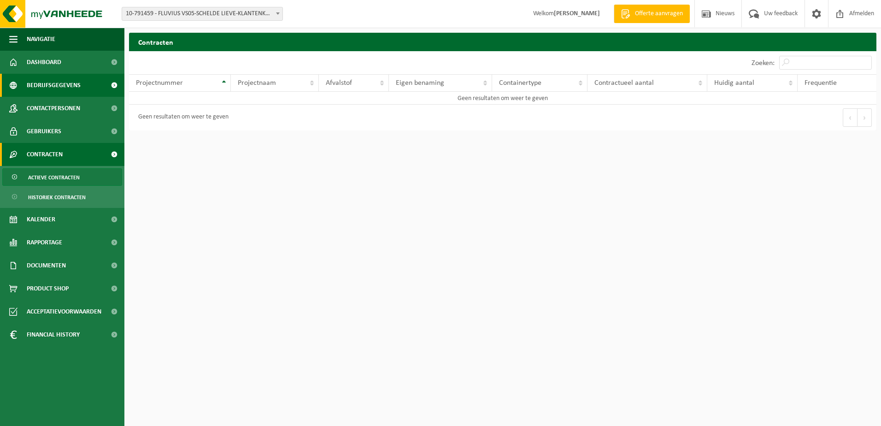
click at [54, 87] on span "Bedrijfsgegevens" at bounding box center [54, 85] width 54 height 23
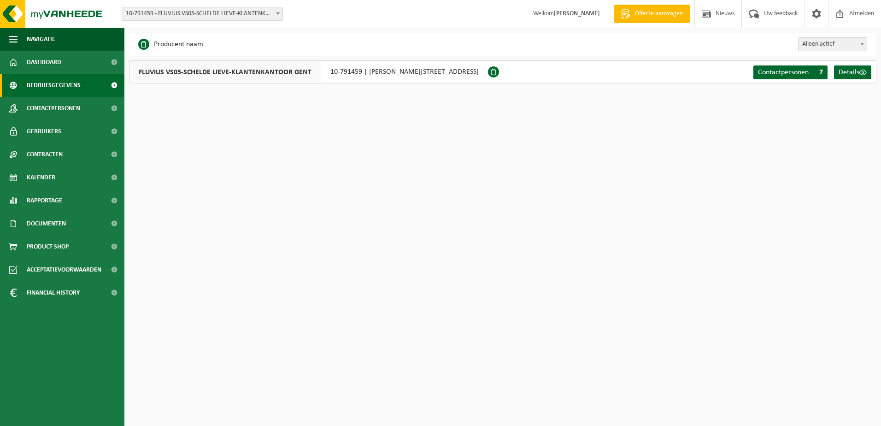
click at [267, 14] on span "10-791459 - FLUVIUS VS05-SCHELDE LIEVE-KLANTENKANTOOR GENT - [GEOGRAPHIC_DATA]" at bounding box center [202, 13] width 160 height 13
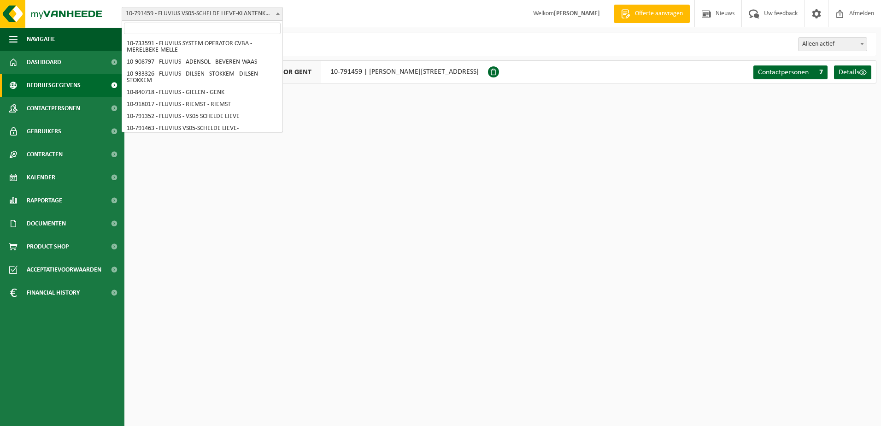
scroll to position [66, 0]
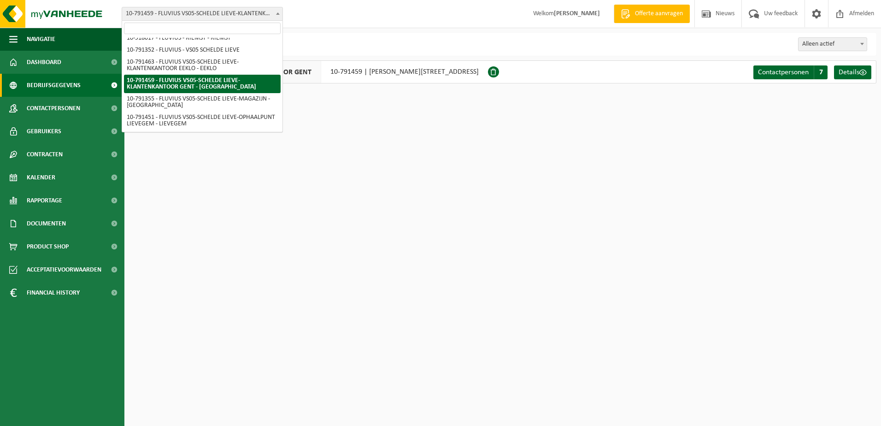
click at [244, 30] on input "search" at bounding box center [202, 29] width 157 height 12
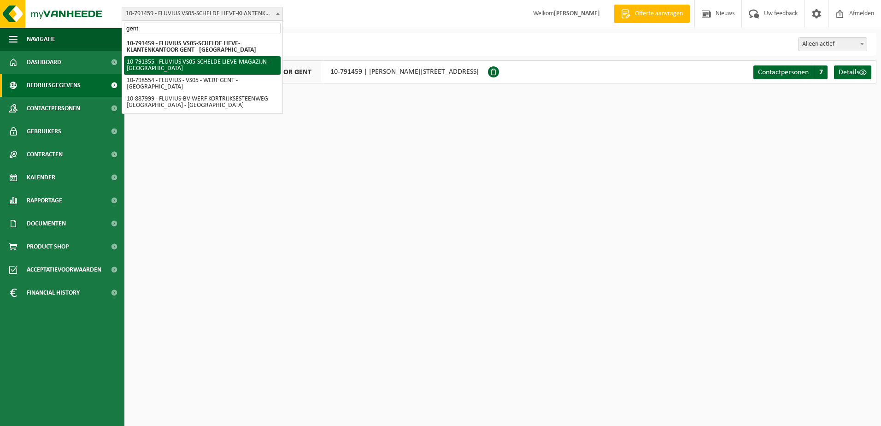
type input "gent"
select select "30200"
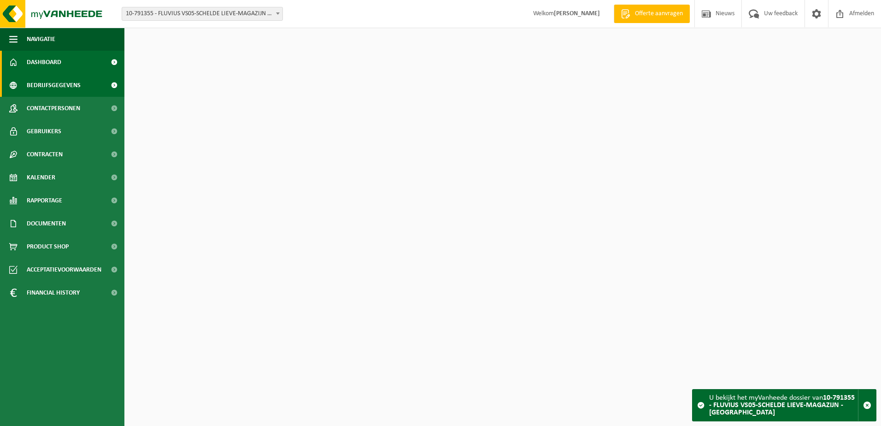
click at [43, 80] on span "Bedrijfsgegevens" at bounding box center [54, 85] width 54 height 23
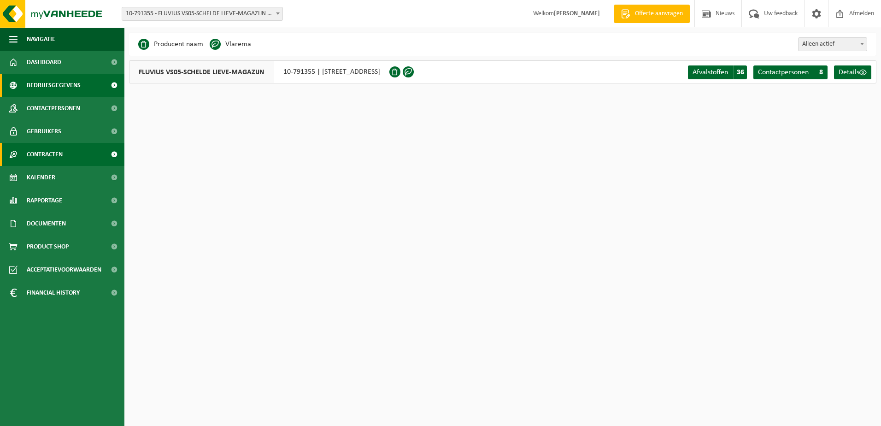
click at [45, 149] on span "Contracten" at bounding box center [45, 154] width 36 height 23
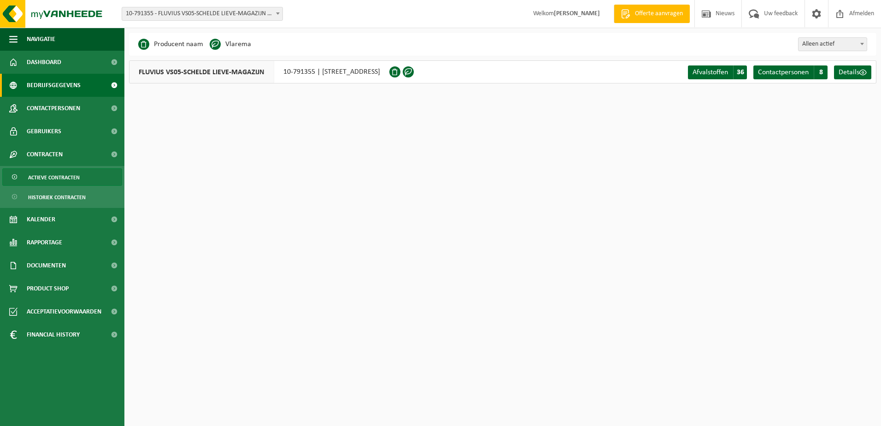
click at [53, 173] on span "Actieve contracten" at bounding box center [54, 178] width 52 height 18
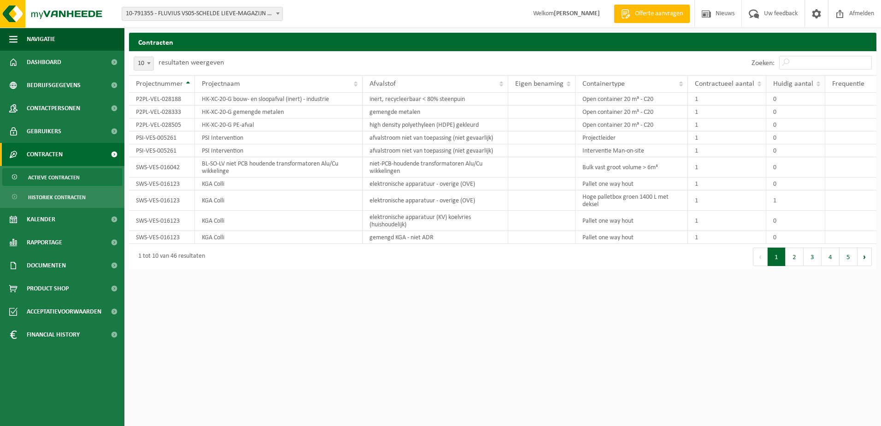
click at [793, 83] on span "Huidig aantal" at bounding box center [793, 83] width 40 height 7
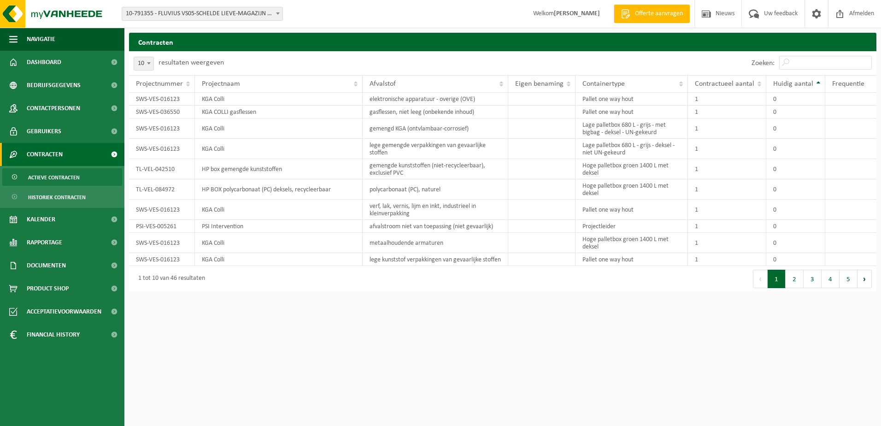
click at [276, 18] on span at bounding box center [277, 13] width 9 height 12
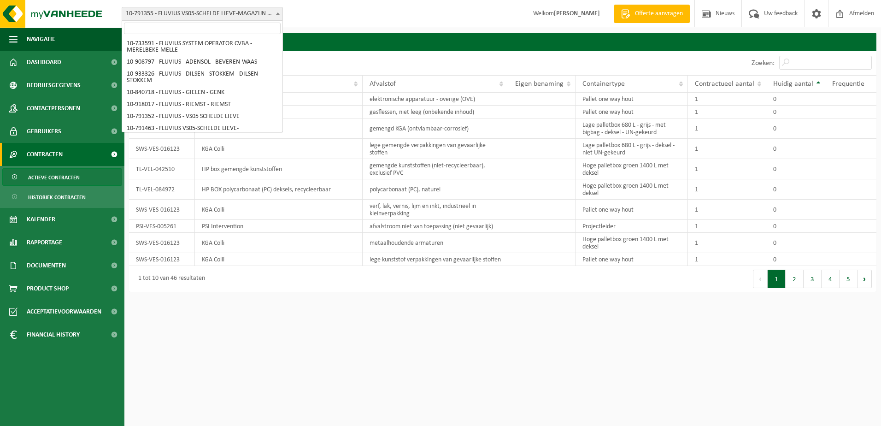
scroll to position [85, 0]
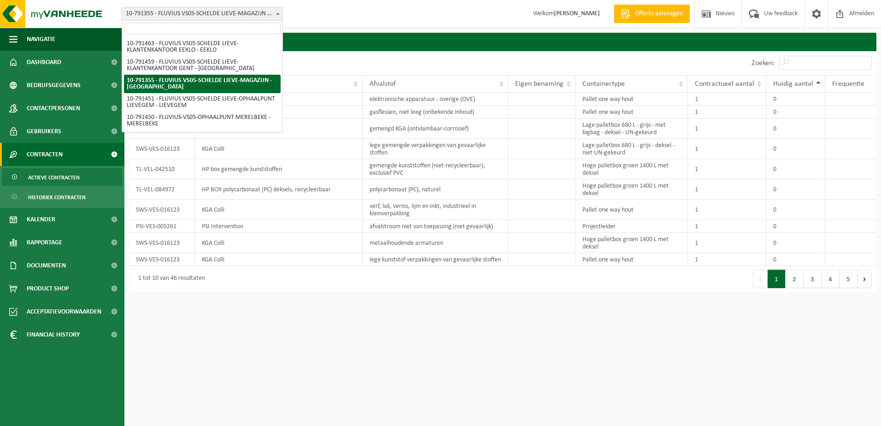
click at [247, 25] on input "search" at bounding box center [202, 29] width 157 height 12
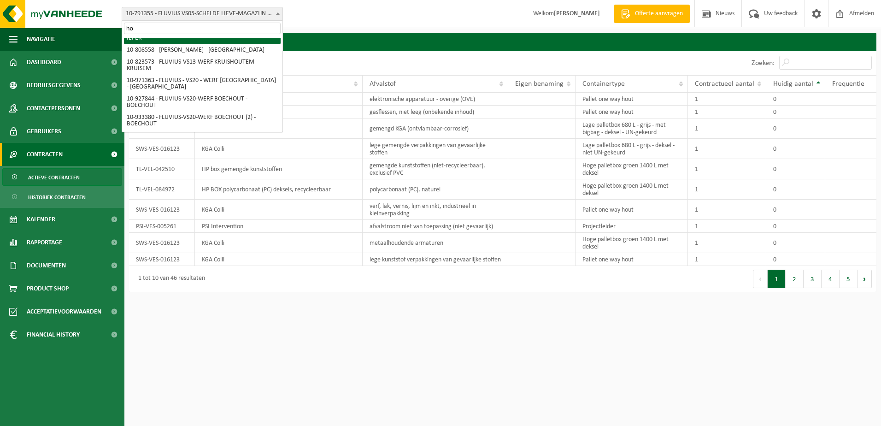
scroll to position [0, 0]
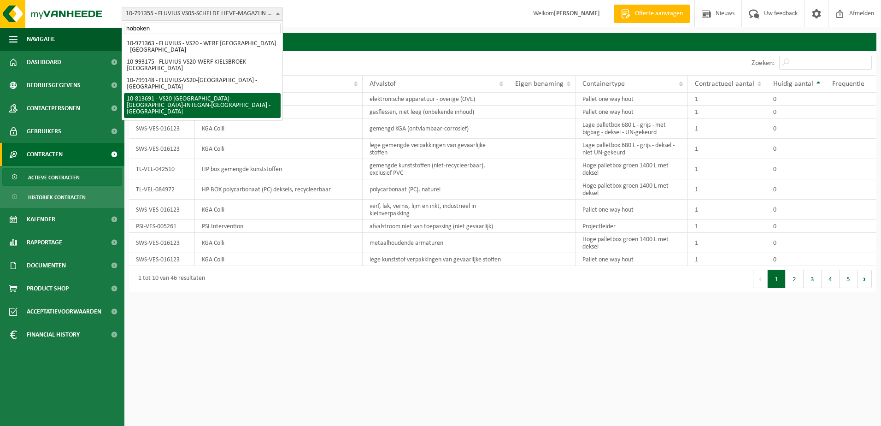
type input "hoboken"
select select "37290"
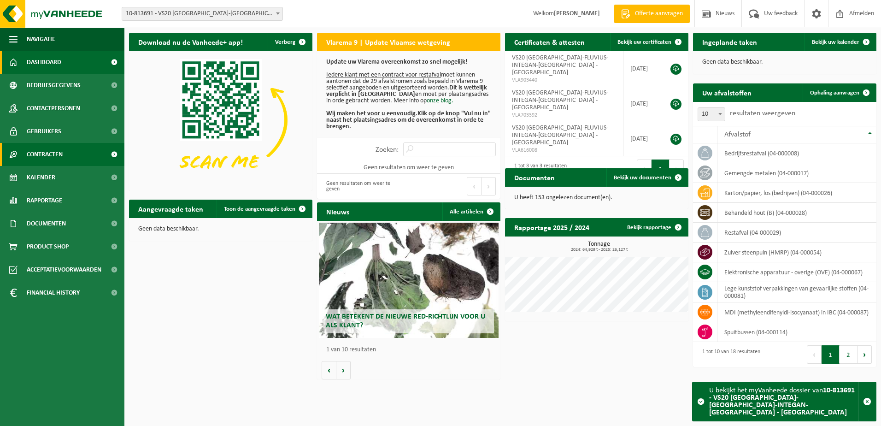
click at [53, 158] on span "Contracten" at bounding box center [45, 154] width 36 height 23
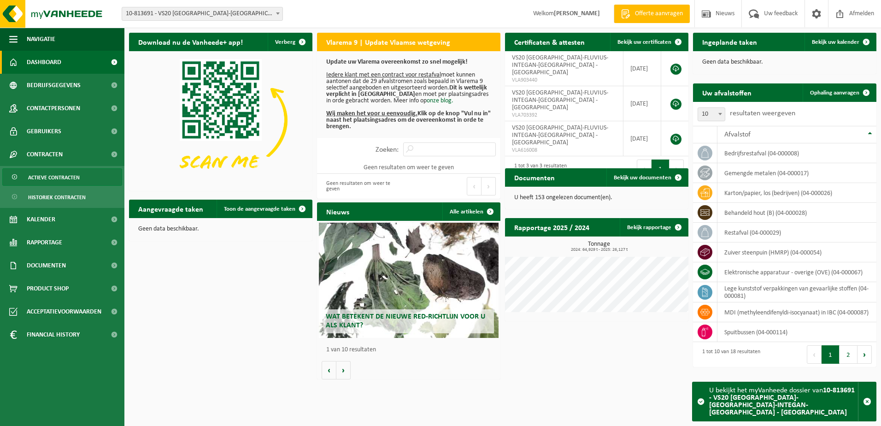
click at [48, 180] on span "Actieve contracten" at bounding box center [54, 178] width 52 height 18
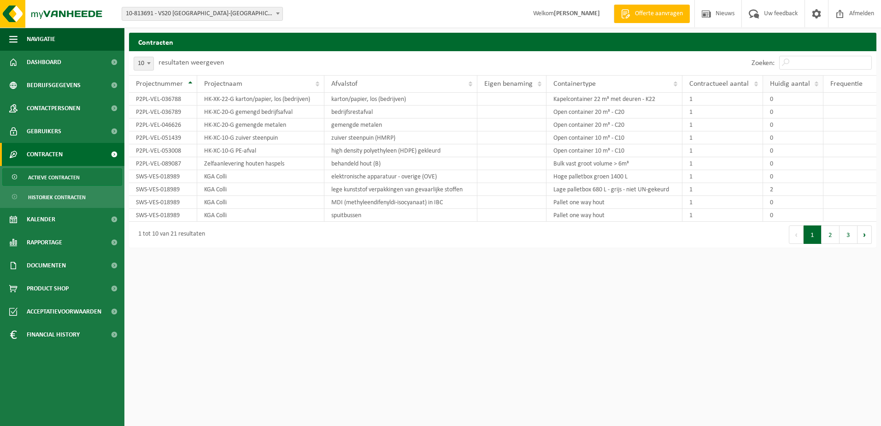
click at [796, 83] on span "Huidig aantal" at bounding box center [790, 83] width 40 height 7
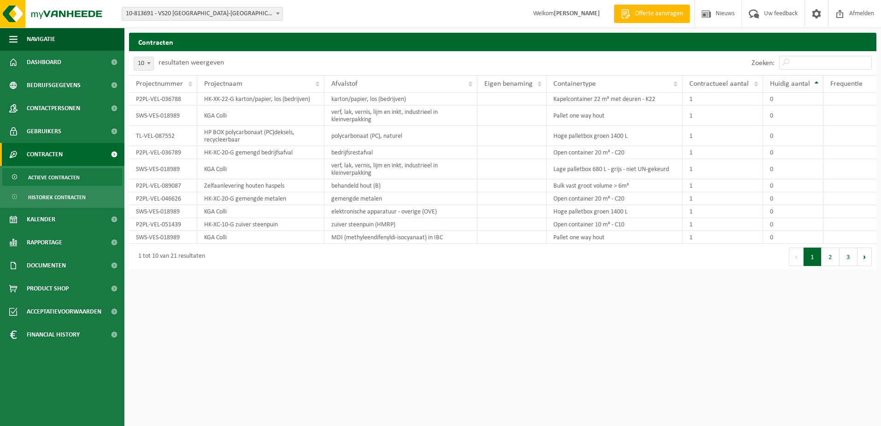
click at [796, 83] on span "Huidig aantal" at bounding box center [790, 83] width 40 height 7
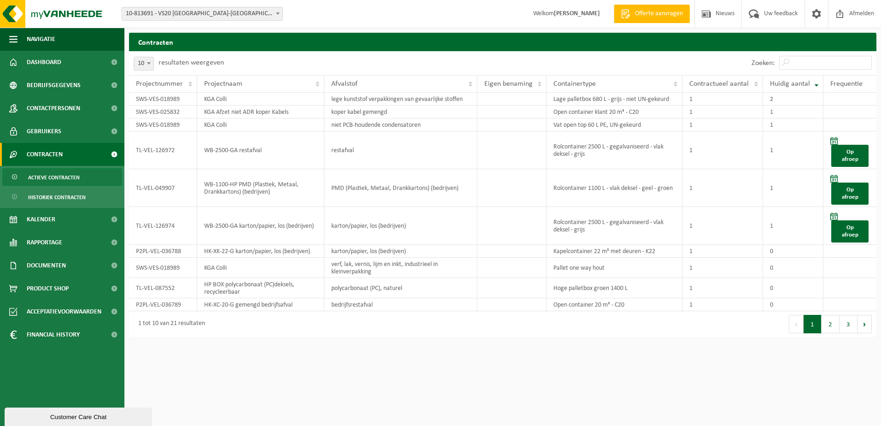
click at [261, 14] on span "10-813691 - VS20 [GEOGRAPHIC_DATA]-[GEOGRAPHIC_DATA]-INTEGAN-[GEOGRAPHIC_DATA] …" at bounding box center [202, 13] width 160 height 13
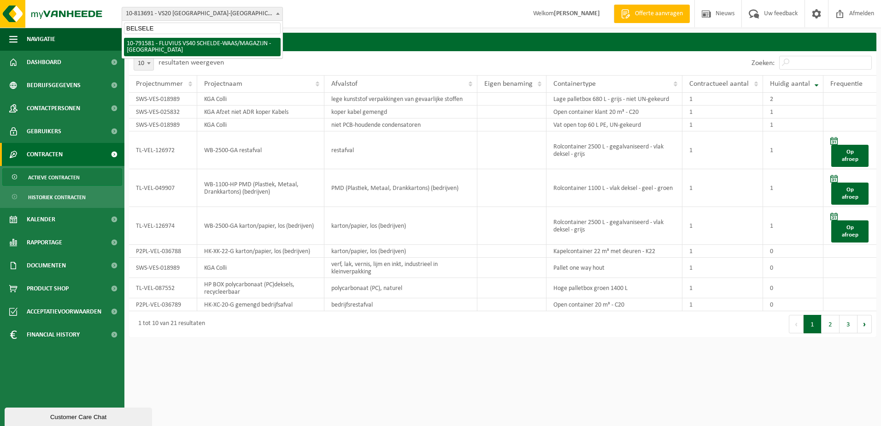
type input "BELSELE"
select select "30253"
